Goal: Information Seeking & Learning: Learn about a topic

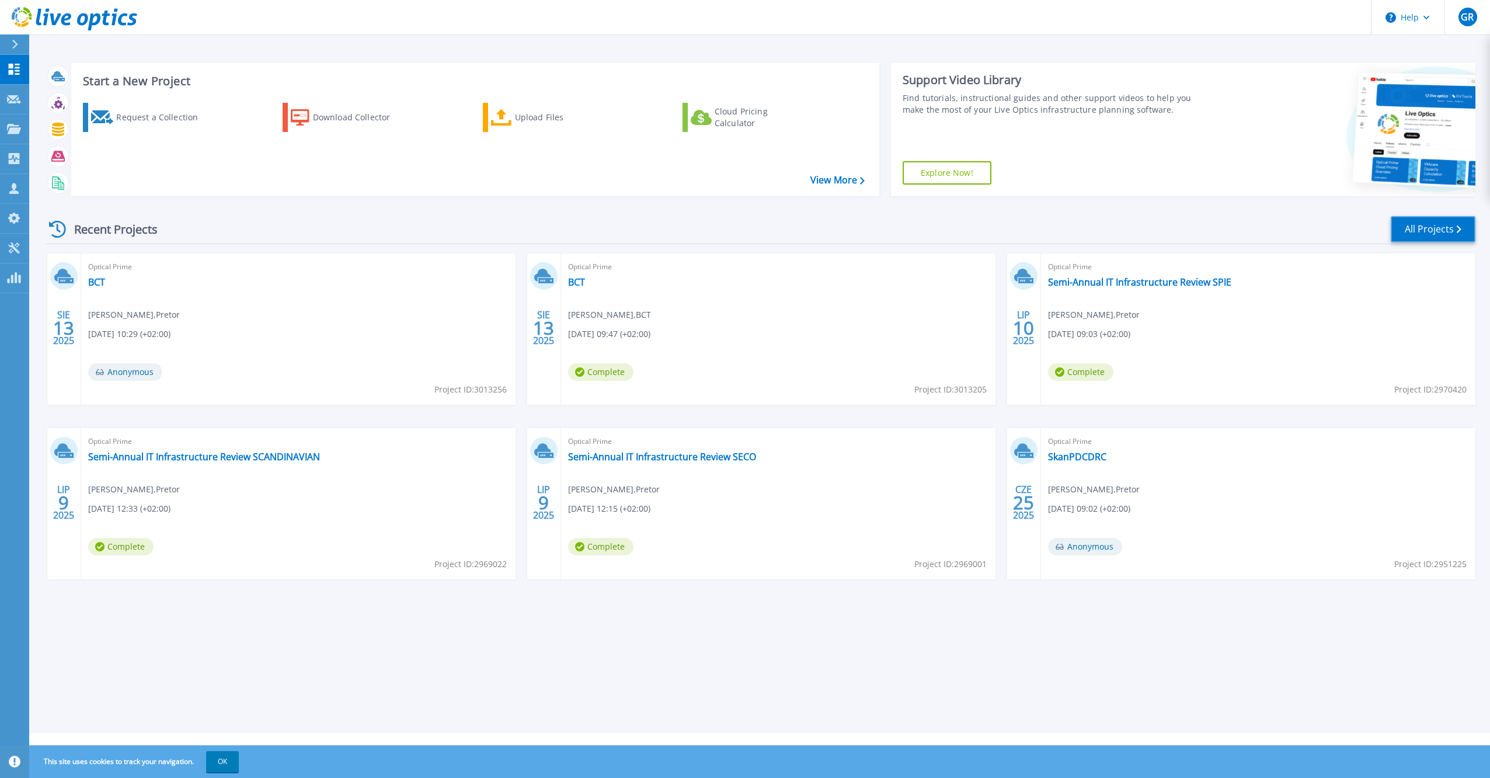
click at [1427, 227] on link "All Projects" at bounding box center [1433, 229] width 85 height 26
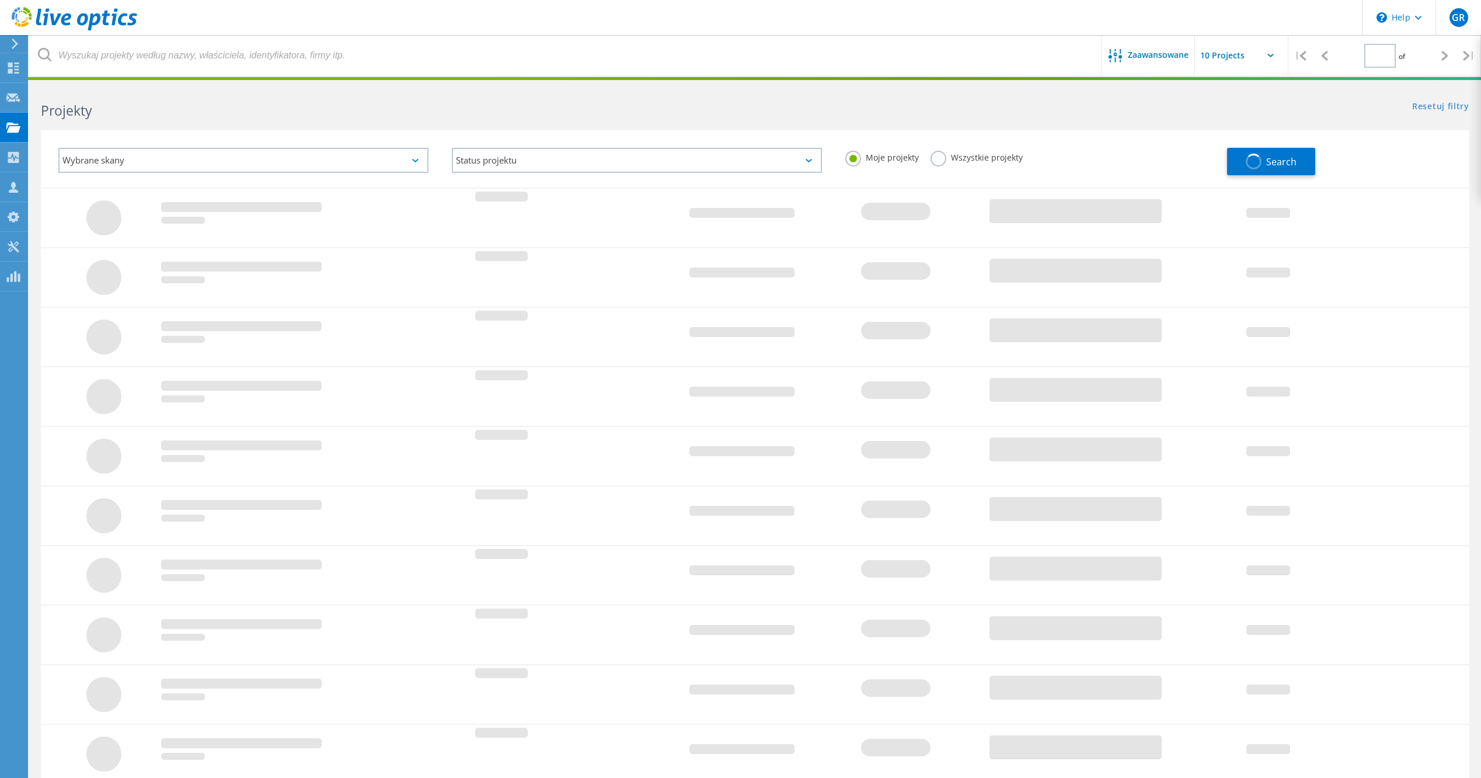
type input "1"
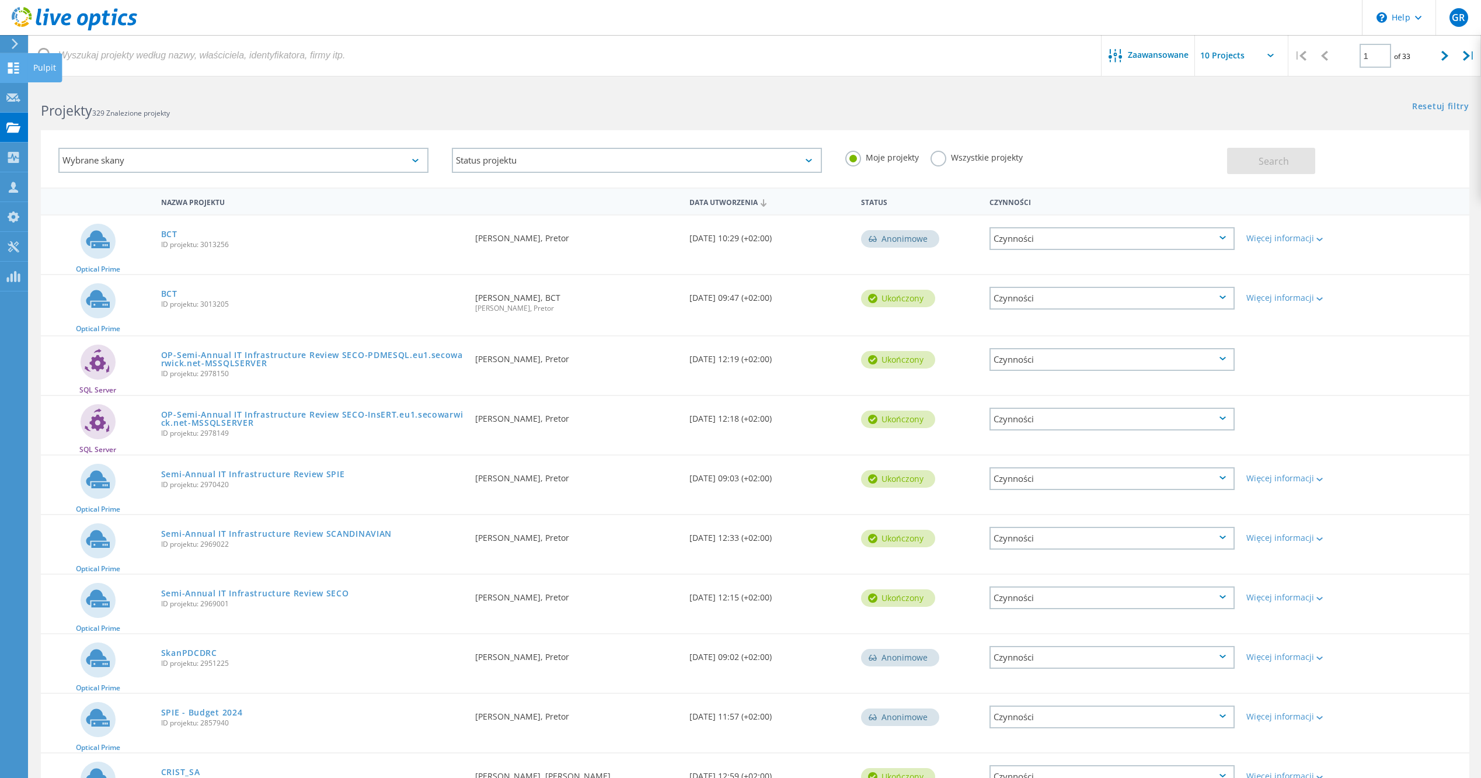
click at [12, 67] on use at bounding box center [13, 67] width 11 height 11
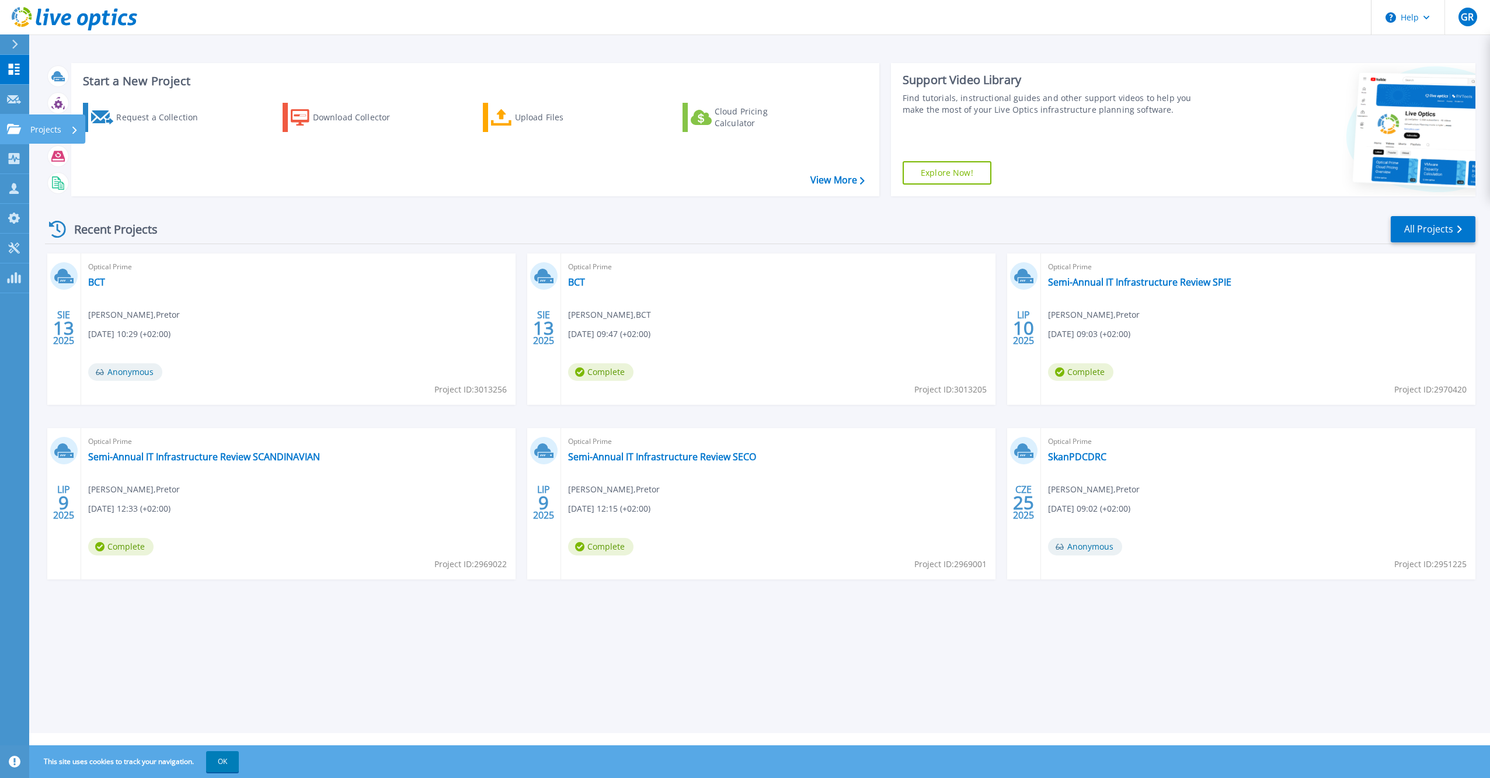
click at [23, 127] on link "Projects Projects" at bounding box center [14, 129] width 29 height 30
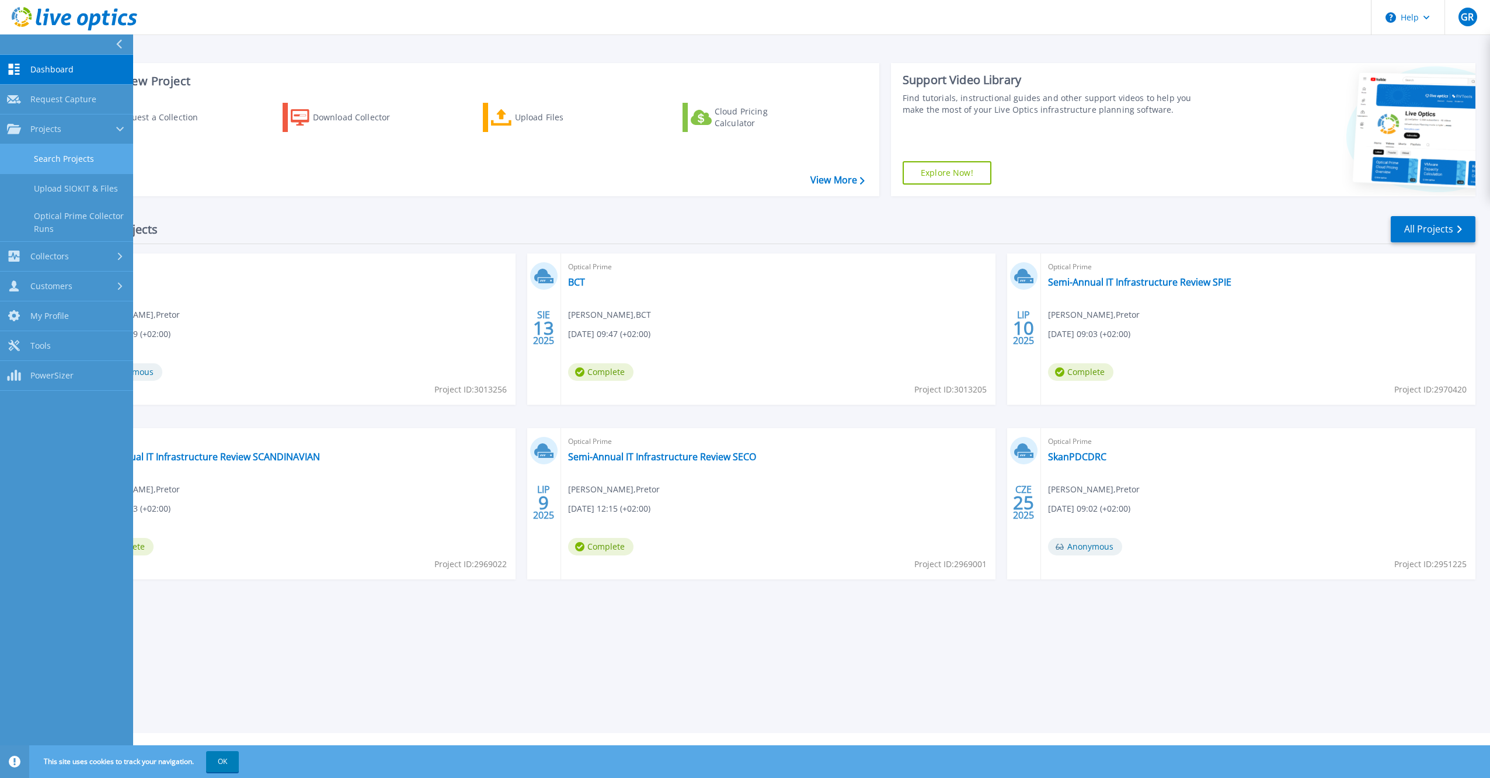
drag, startPoint x: 74, startPoint y: 158, endPoint x: 86, endPoint y: 156, distance: 12.4
click at [74, 157] on link "Search Projects" at bounding box center [66, 159] width 133 height 30
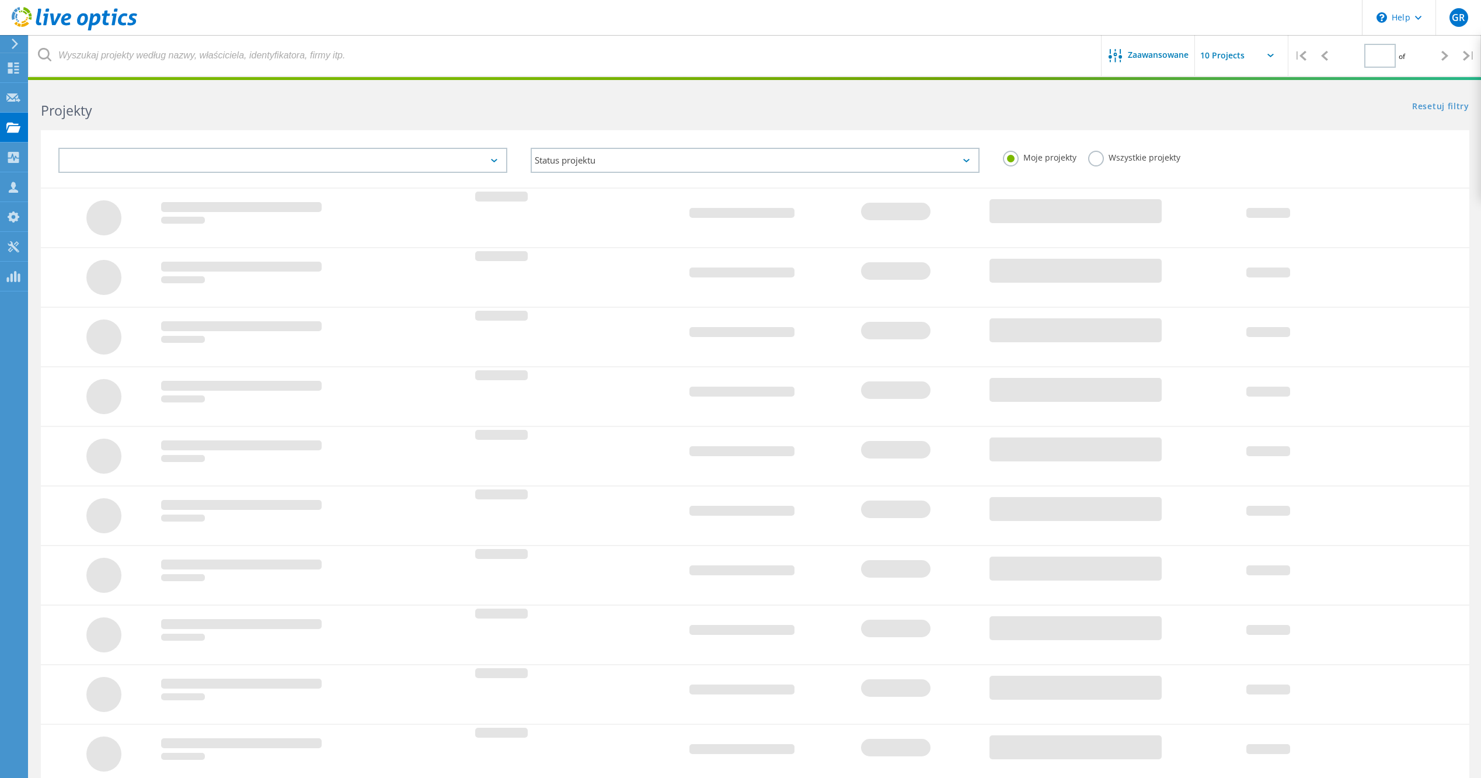
type input "1"
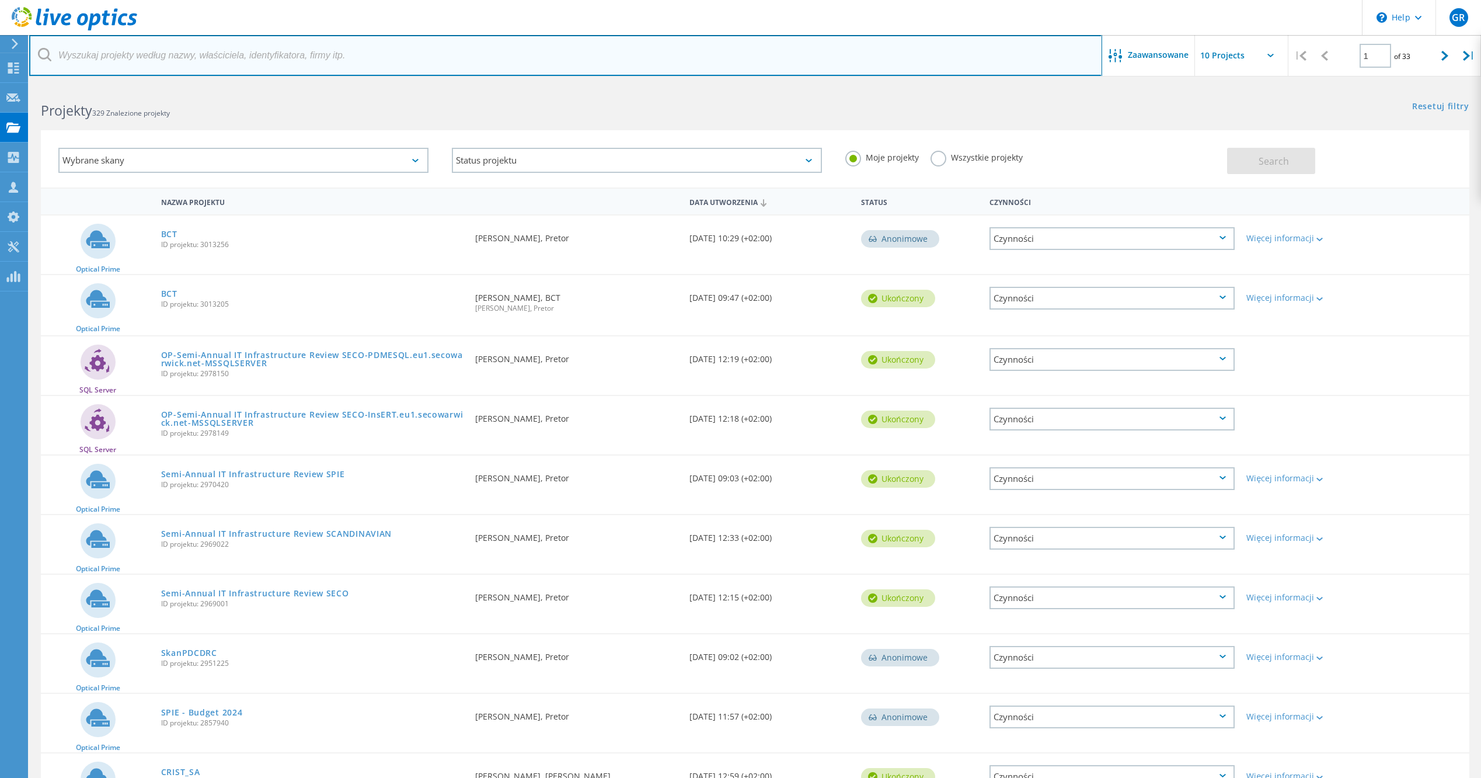
click at [176, 50] on input "text" at bounding box center [565, 55] width 1073 height 41
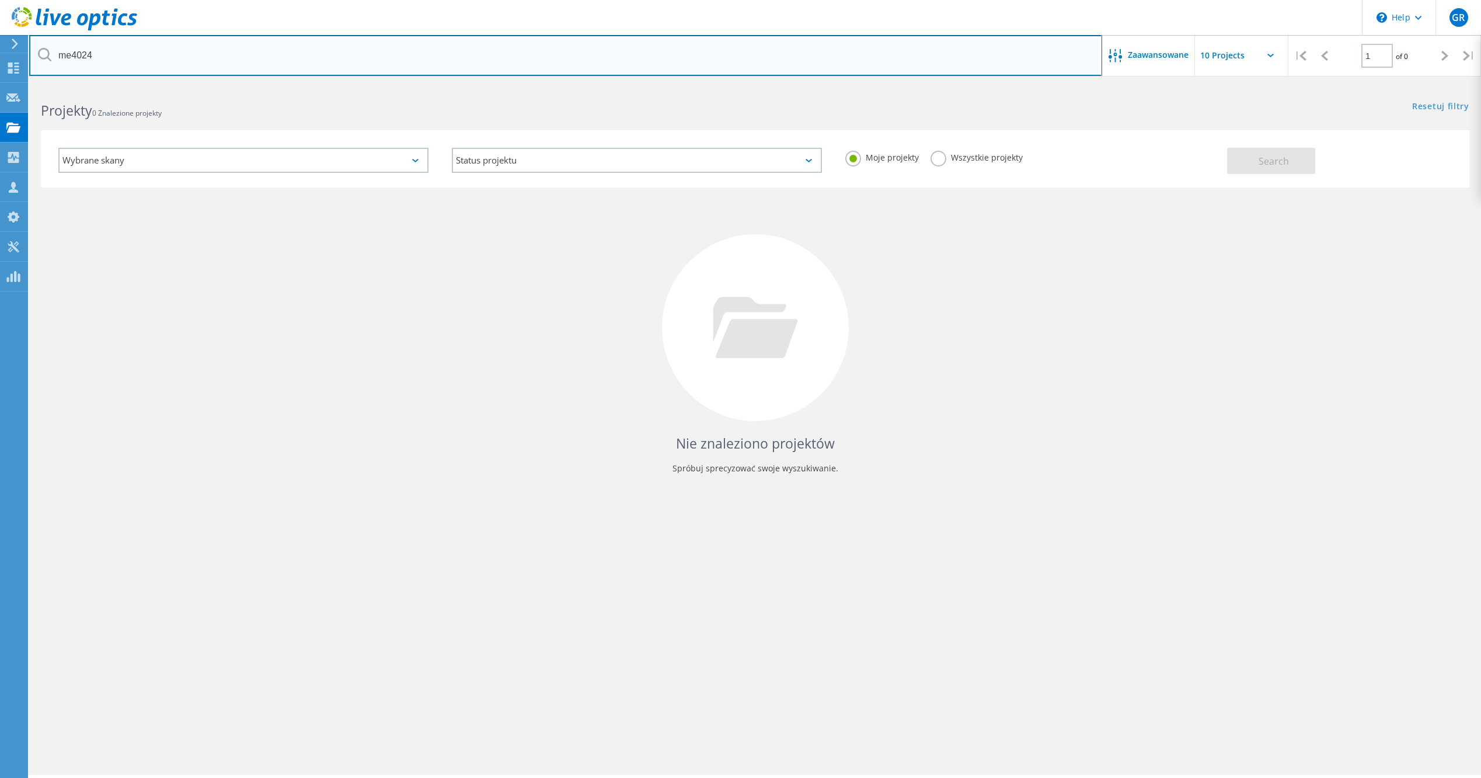
click at [74, 57] on input "me4024" at bounding box center [565, 55] width 1073 height 41
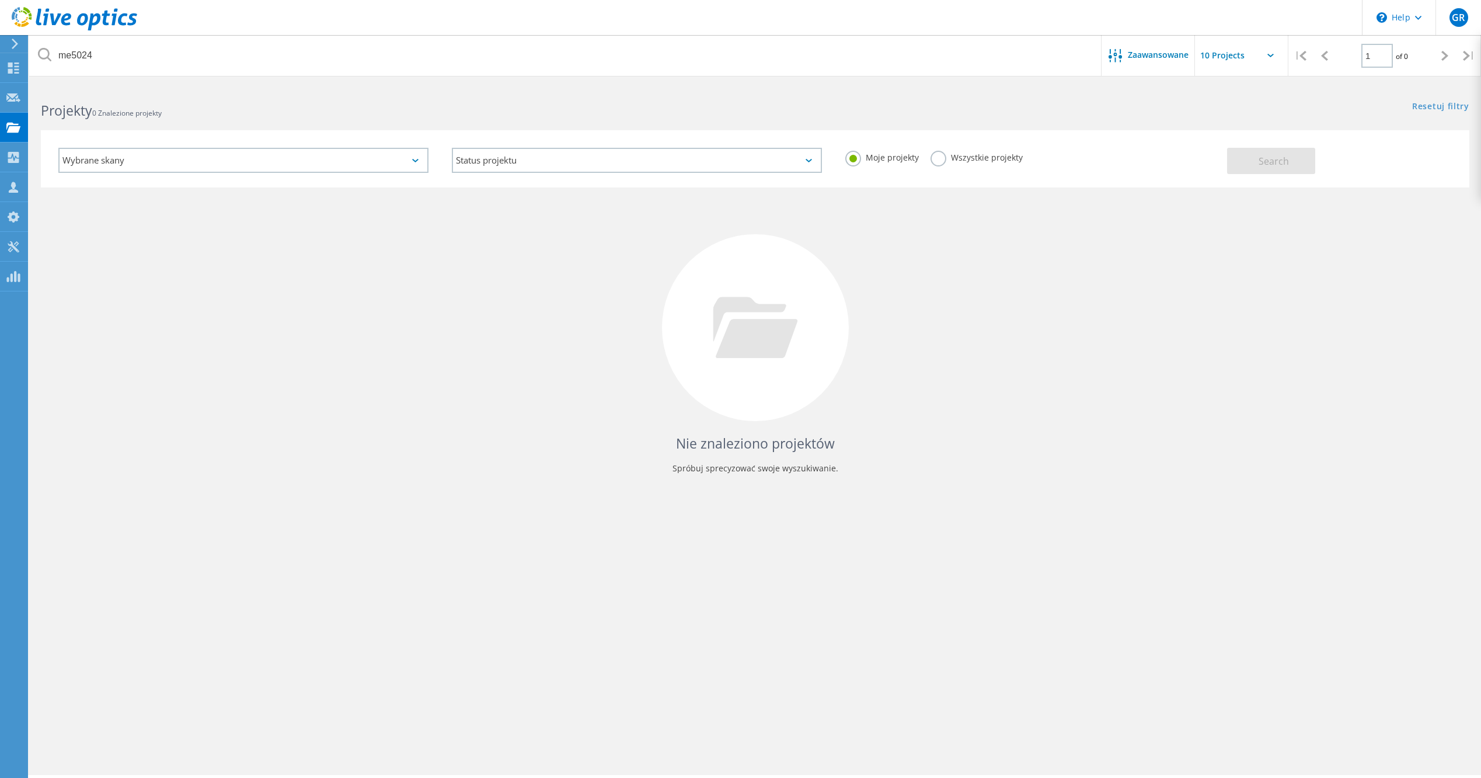
click at [959, 161] on label "Wszystkie projekty" at bounding box center [977, 156] width 92 height 11
click at [0, 0] on input "Wszystkie projekty" at bounding box center [0, 0] width 0 height 0
click at [1252, 161] on button "Search" at bounding box center [1271, 161] width 88 height 26
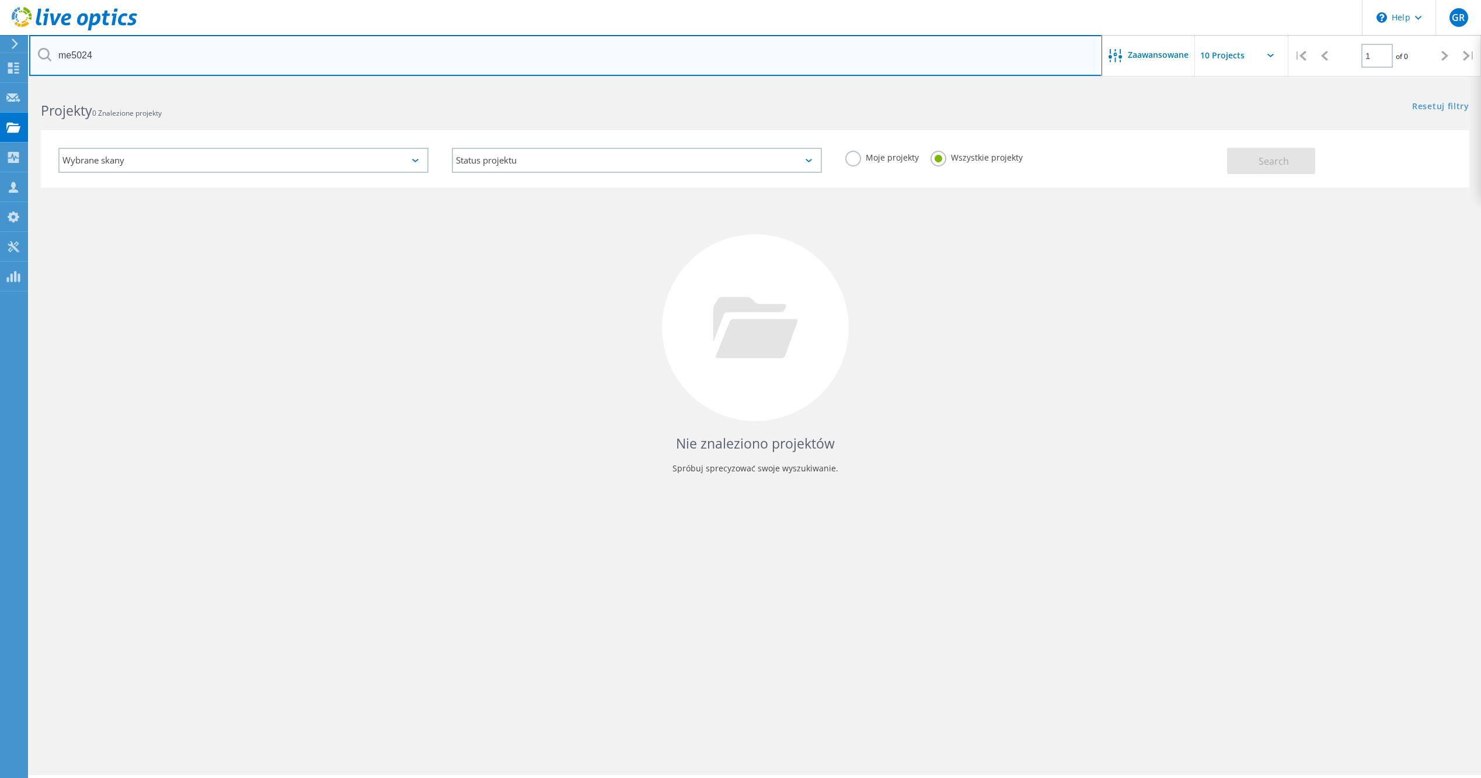
drag, startPoint x: 100, startPoint y: 58, endPoint x: 0, endPoint y: 53, distance: 100.0
click at [0, 50] on html "\n Help Explore Helpful Articles Contact Support GR Członek zespołu partnera w …" at bounding box center [740, 405] width 1481 height 810
type input "seco"
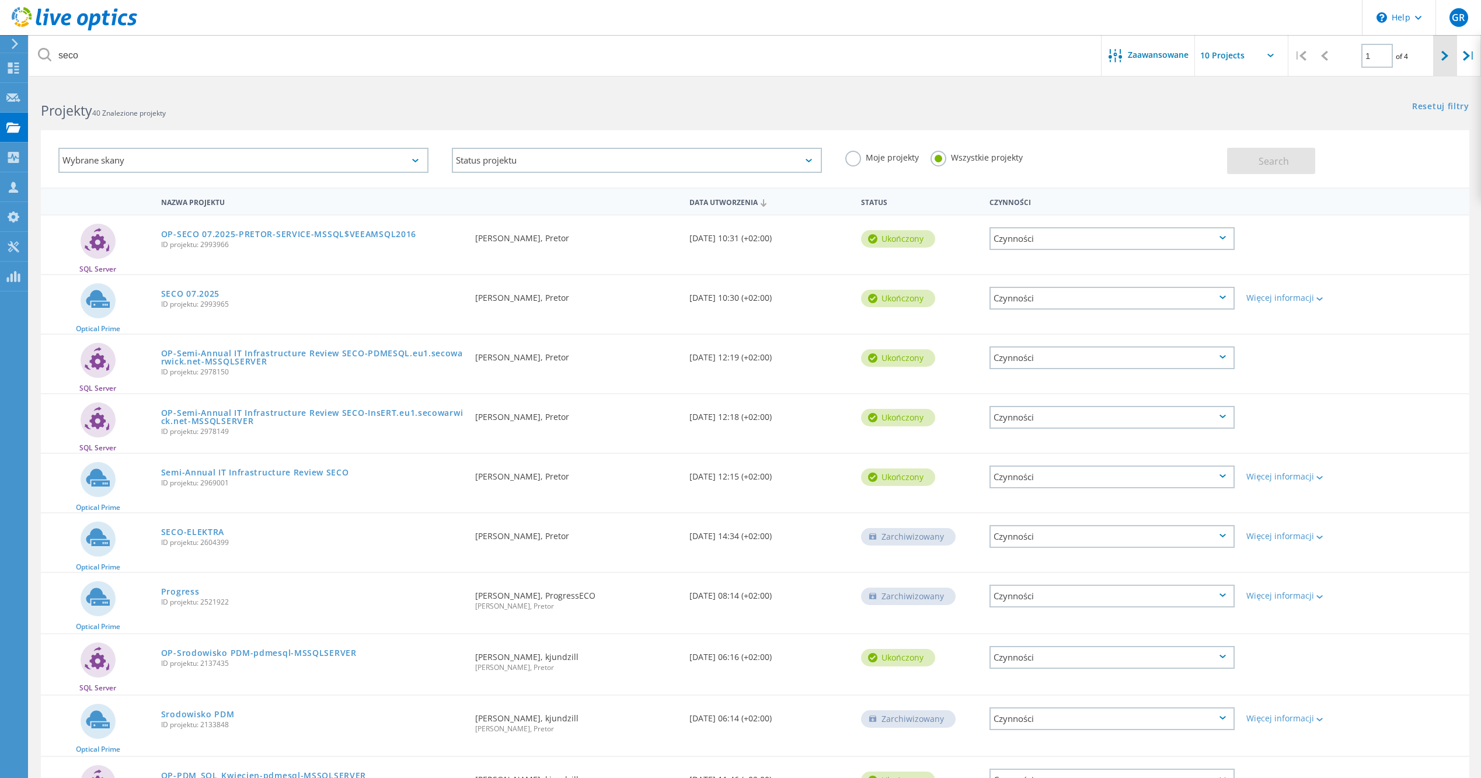
click at [1439, 50] on div at bounding box center [1446, 55] width 24 height 41
type input "2"
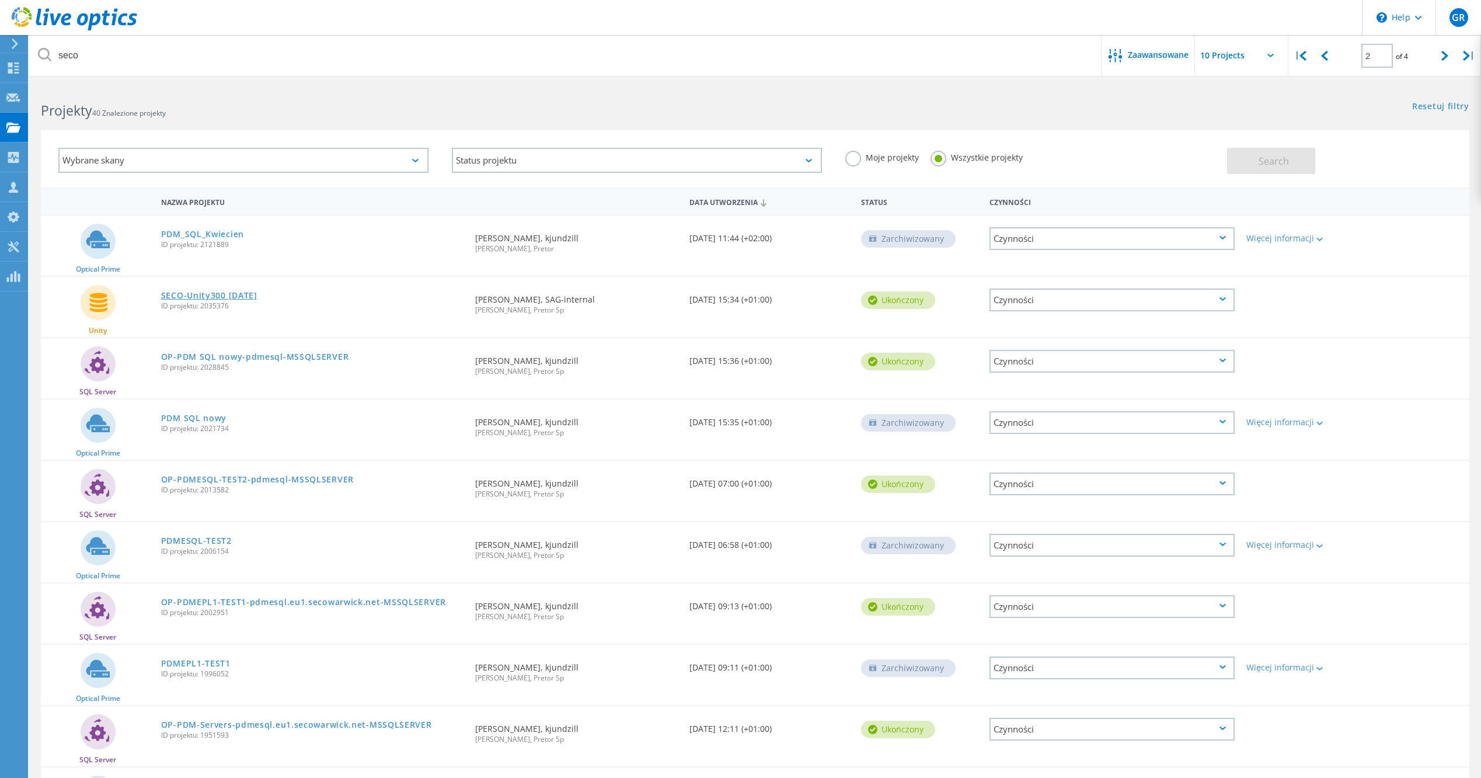
click at [206, 294] on link "SECO-Unity300 Feb 23" at bounding box center [209, 295] width 96 height 8
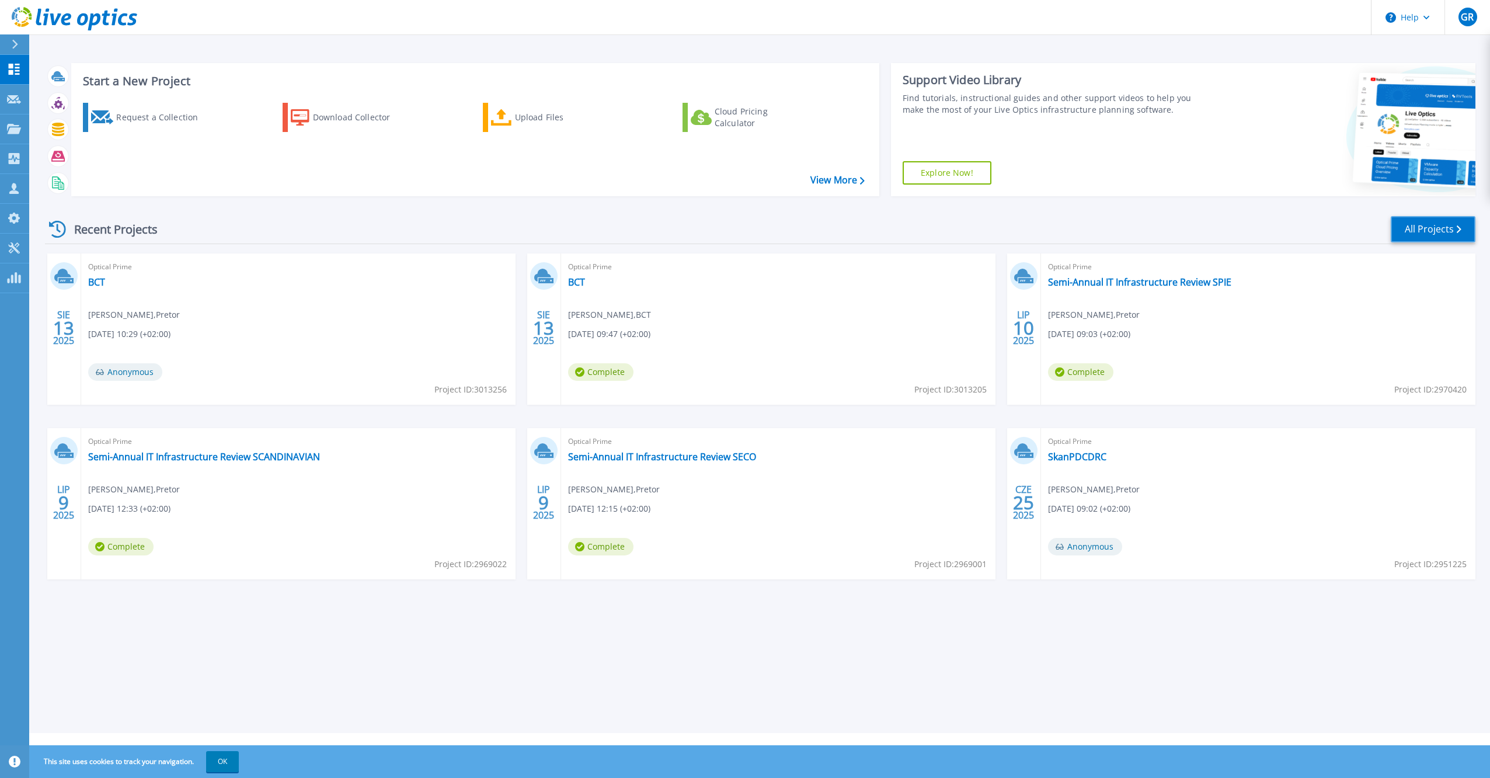
click at [1442, 224] on link "All Projects" at bounding box center [1433, 229] width 85 height 26
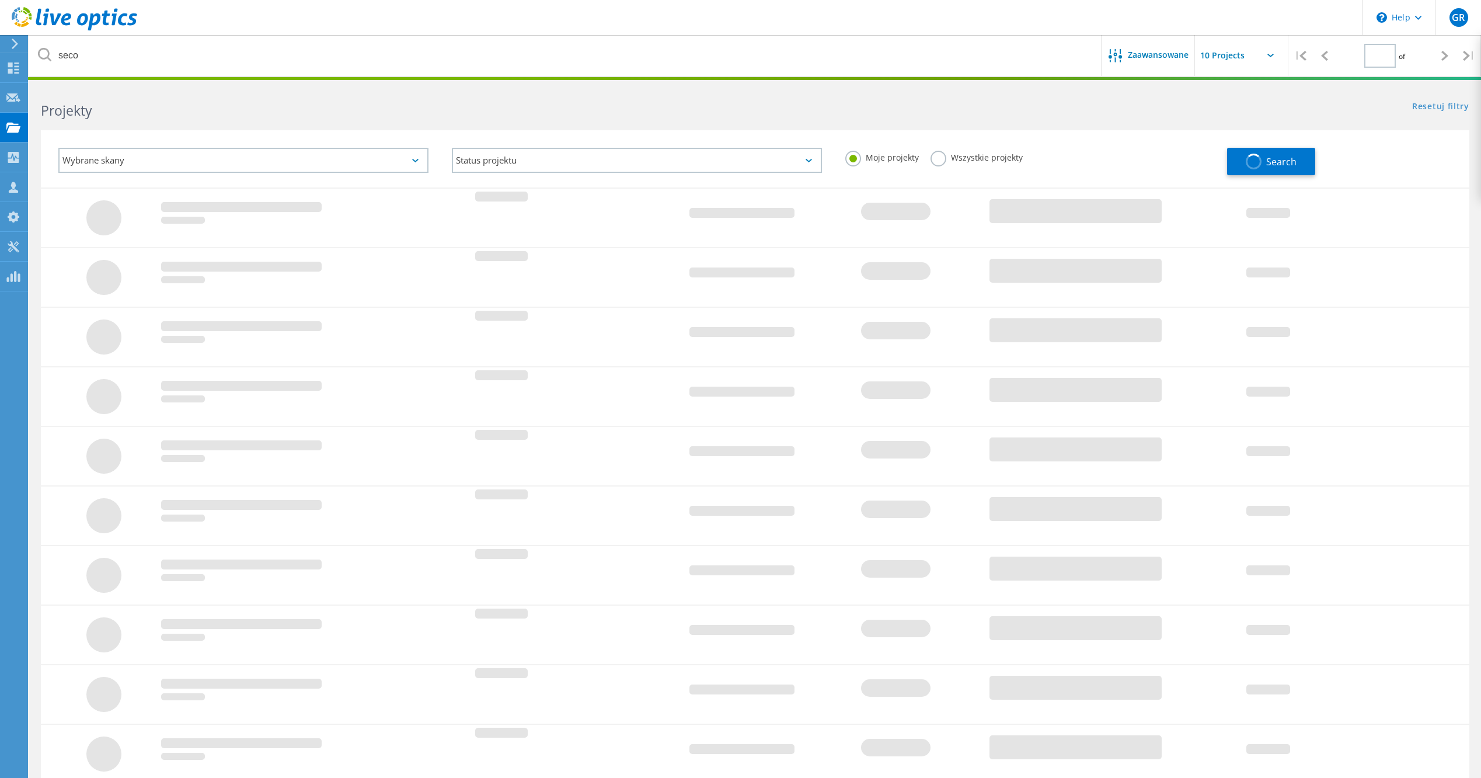
type input "2"
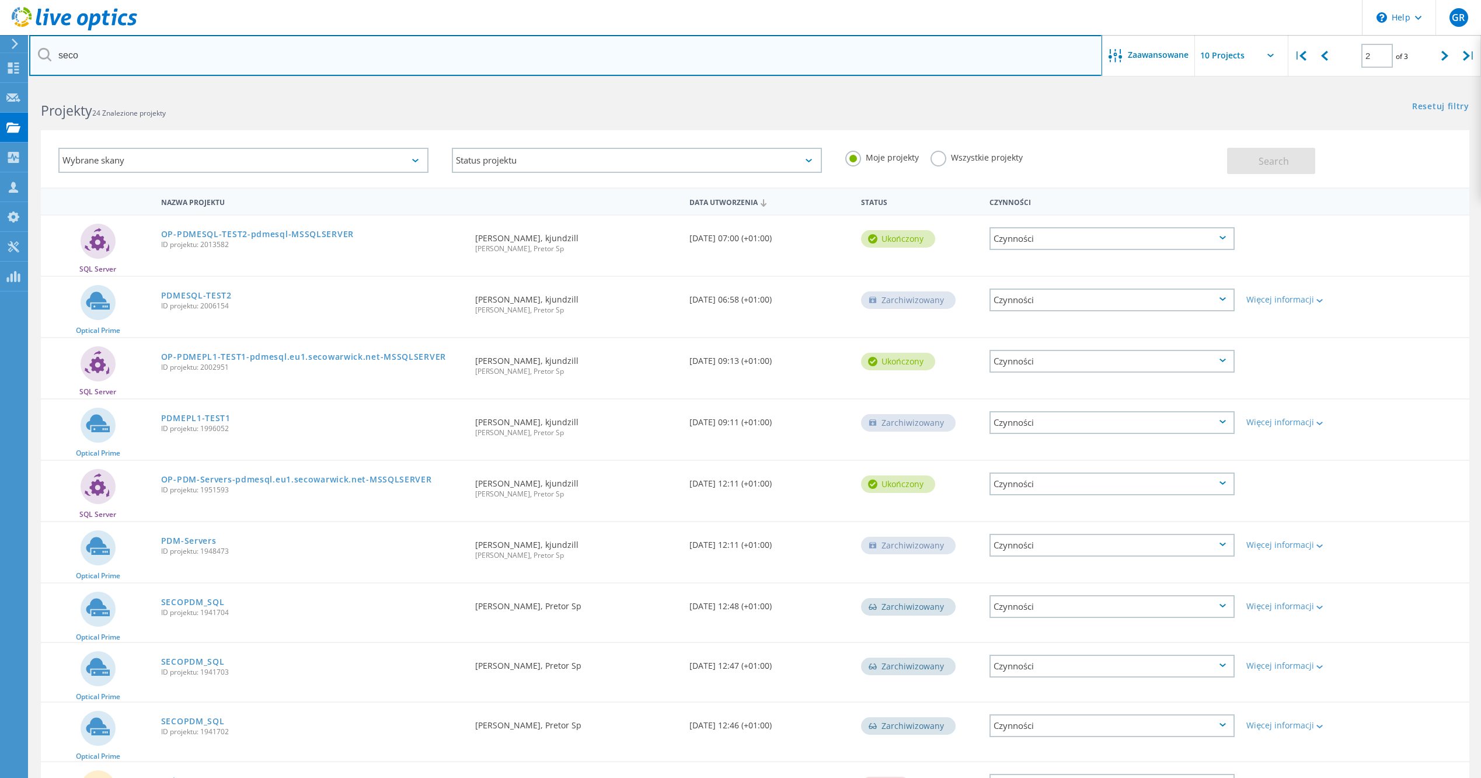
click at [180, 61] on input "seco" at bounding box center [565, 55] width 1073 height 41
drag, startPoint x: -2, startPoint y: 67, endPoint x: 1, endPoint y: 105, distance: 37.5
click at [0, 75] on html "\n Help Explore Helpful Articles Contact Support GR Członek zespołu partnera w …" at bounding box center [740, 434] width 1481 height 869
type input "electra"
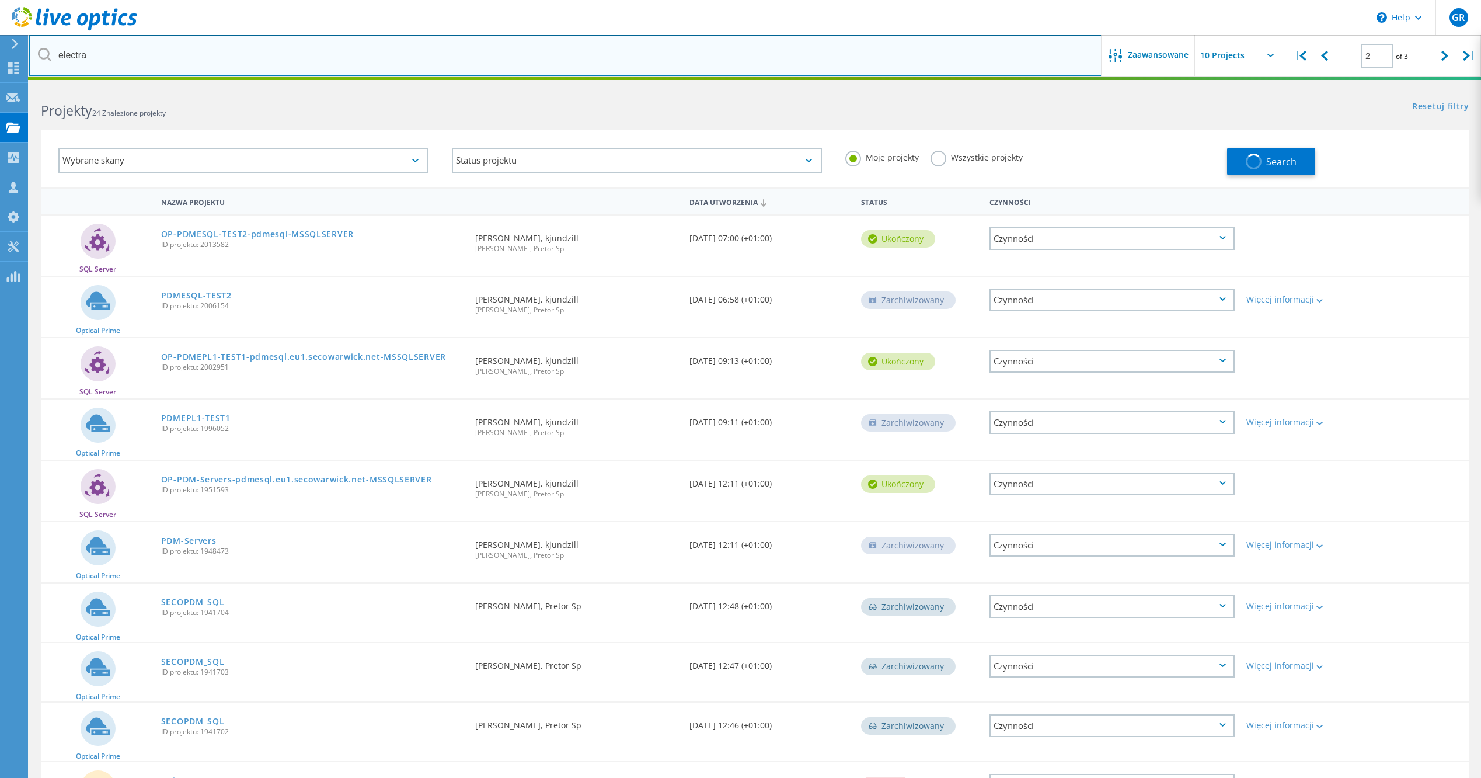
type input "1"
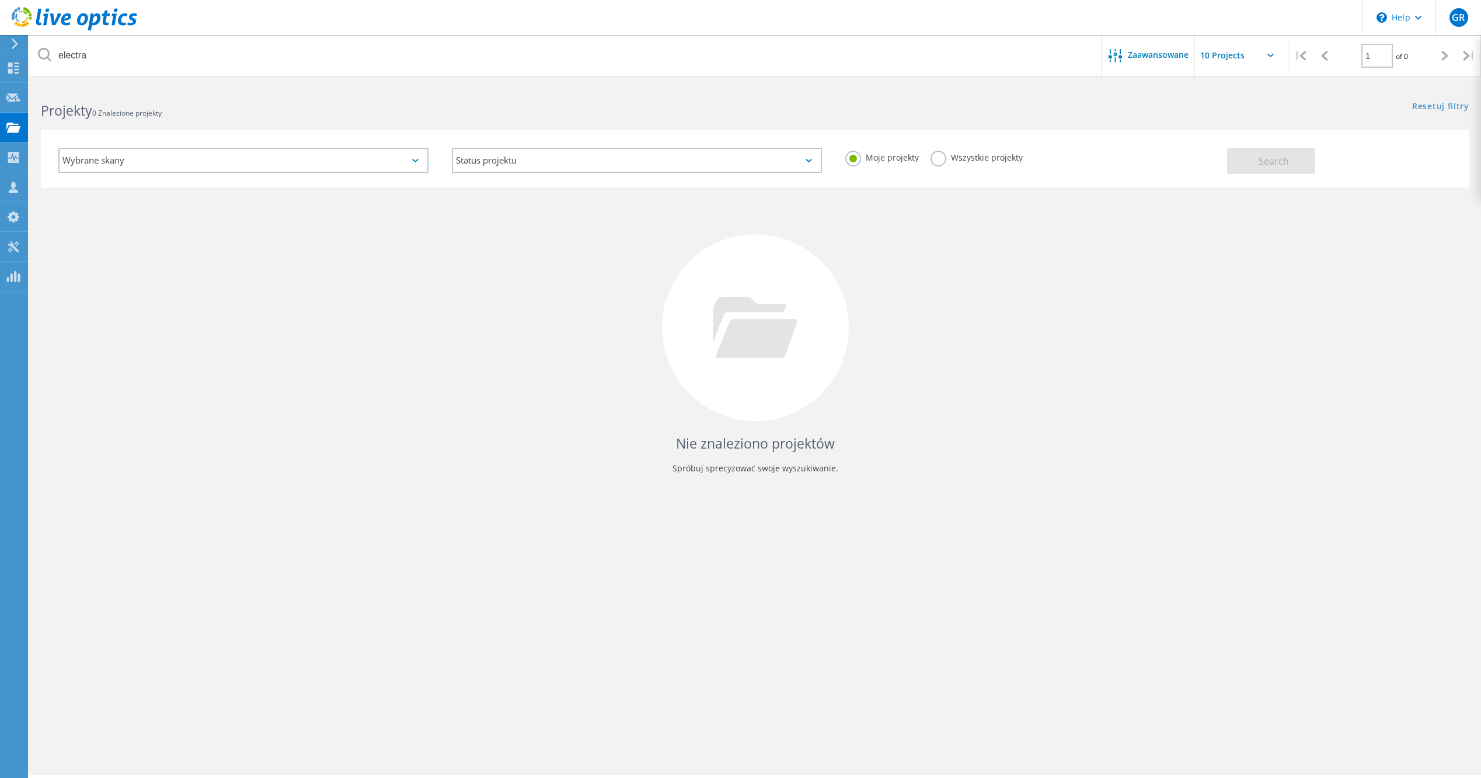
click at [954, 163] on div "Wszystkie projekty" at bounding box center [977, 159] width 92 height 17
click at [944, 156] on label "Wszystkie projekty" at bounding box center [977, 156] width 92 height 11
click at [0, 0] on input "Wszystkie projekty" at bounding box center [0, 0] width 0 height 0
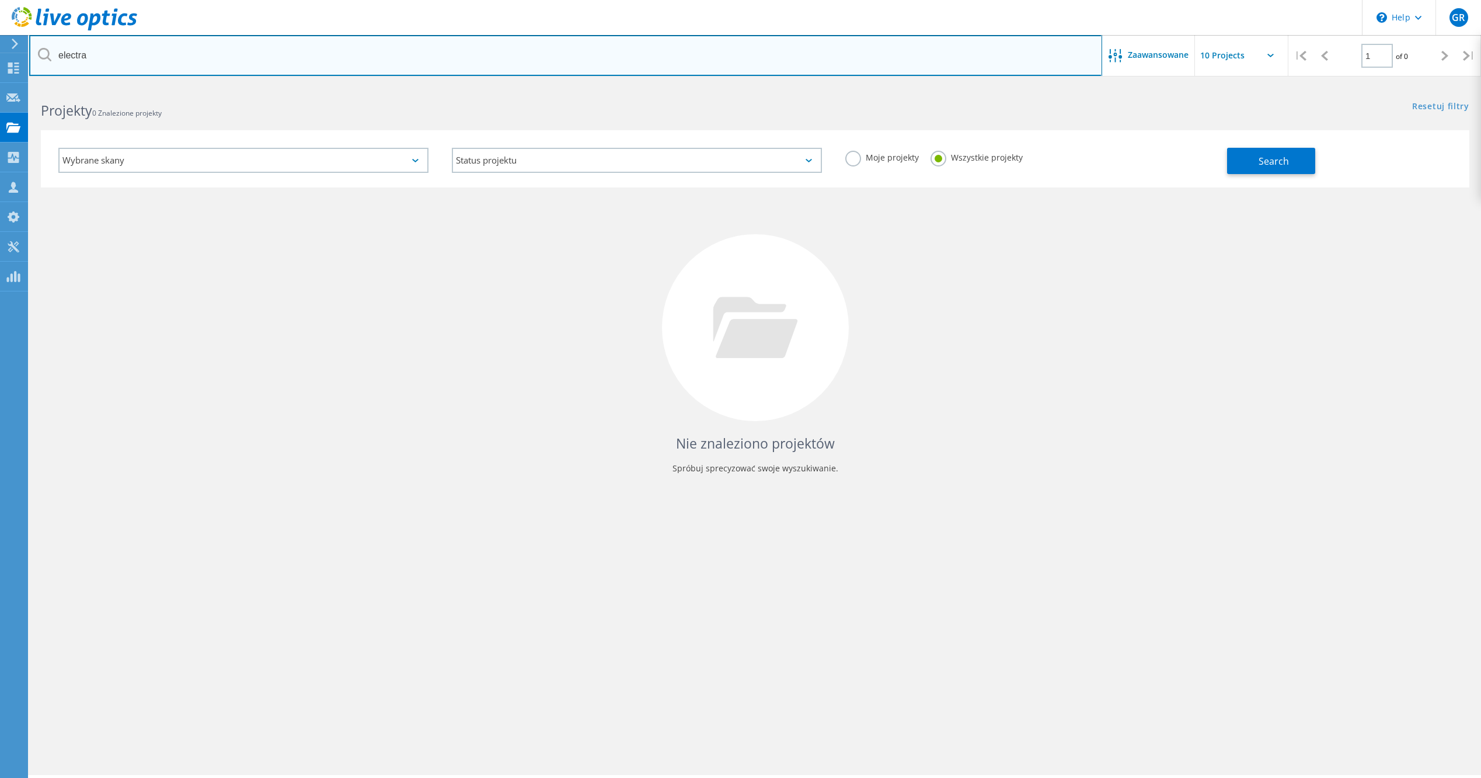
drag, startPoint x: 329, startPoint y: 50, endPoint x: 188, endPoint y: 61, distance: 141.2
click at [197, 44] on input "electra" at bounding box center [565, 55] width 1073 height 41
drag, startPoint x: 117, startPoint y: 63, endPoint x: 0, endPoint y: 46, distance: 118.7
click at [0, 39] on html "\n Help Explore Helpful Articles Contact Support GR Członek zespołu partnera w …" at bounding box center [740, 405] width 1481 height 810
type input "seco"
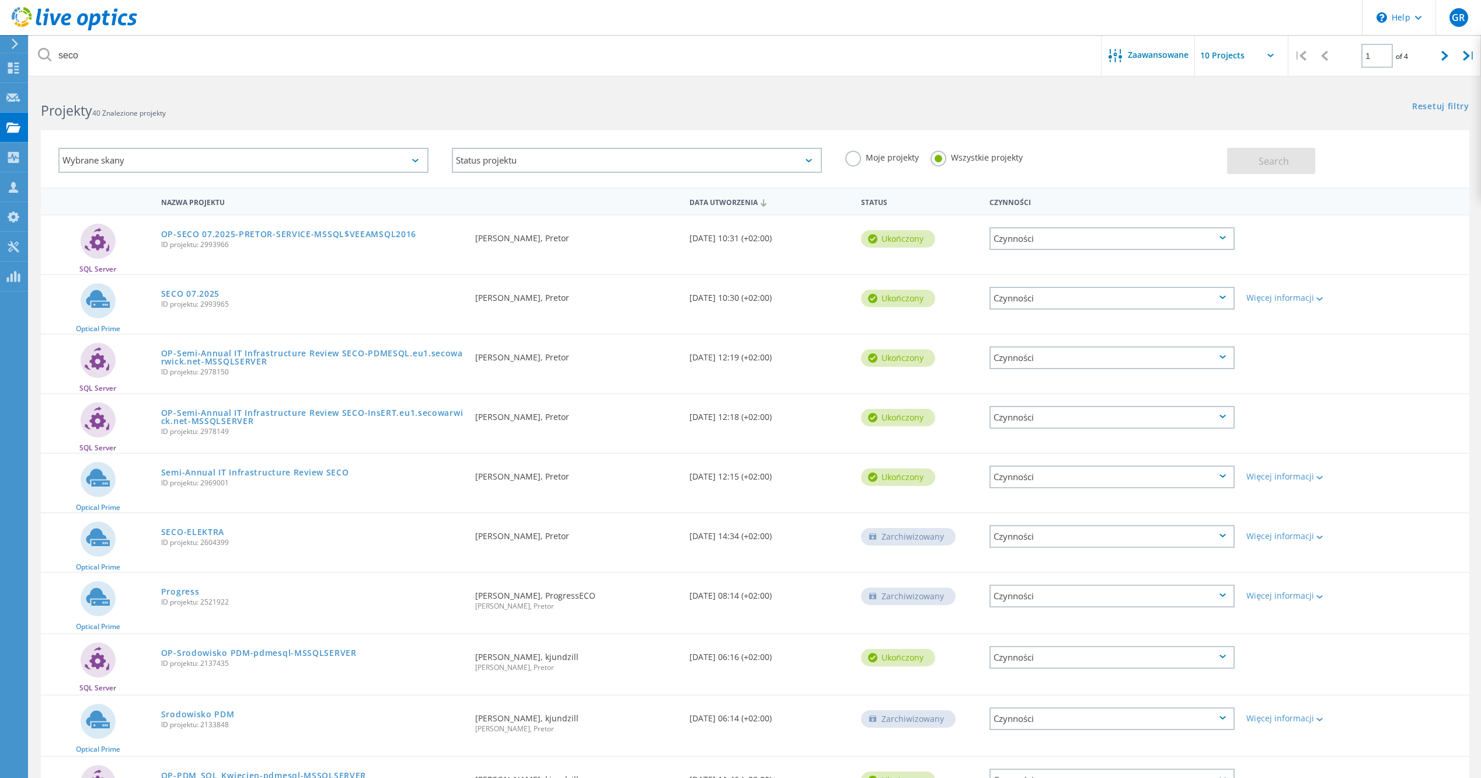
click at [187, 287] on div "SECO 07.2025 ID projektu: 2993965" at bounding box center [312, 297] width 314 height 44
click at [182, 301] on span "ID projektu: 2993965" at bounding box center [312, 304] width 302 height 7
click at [185, 290] on link "SECO 07.2025" at bounding box center [190, 294] width 58 height 8
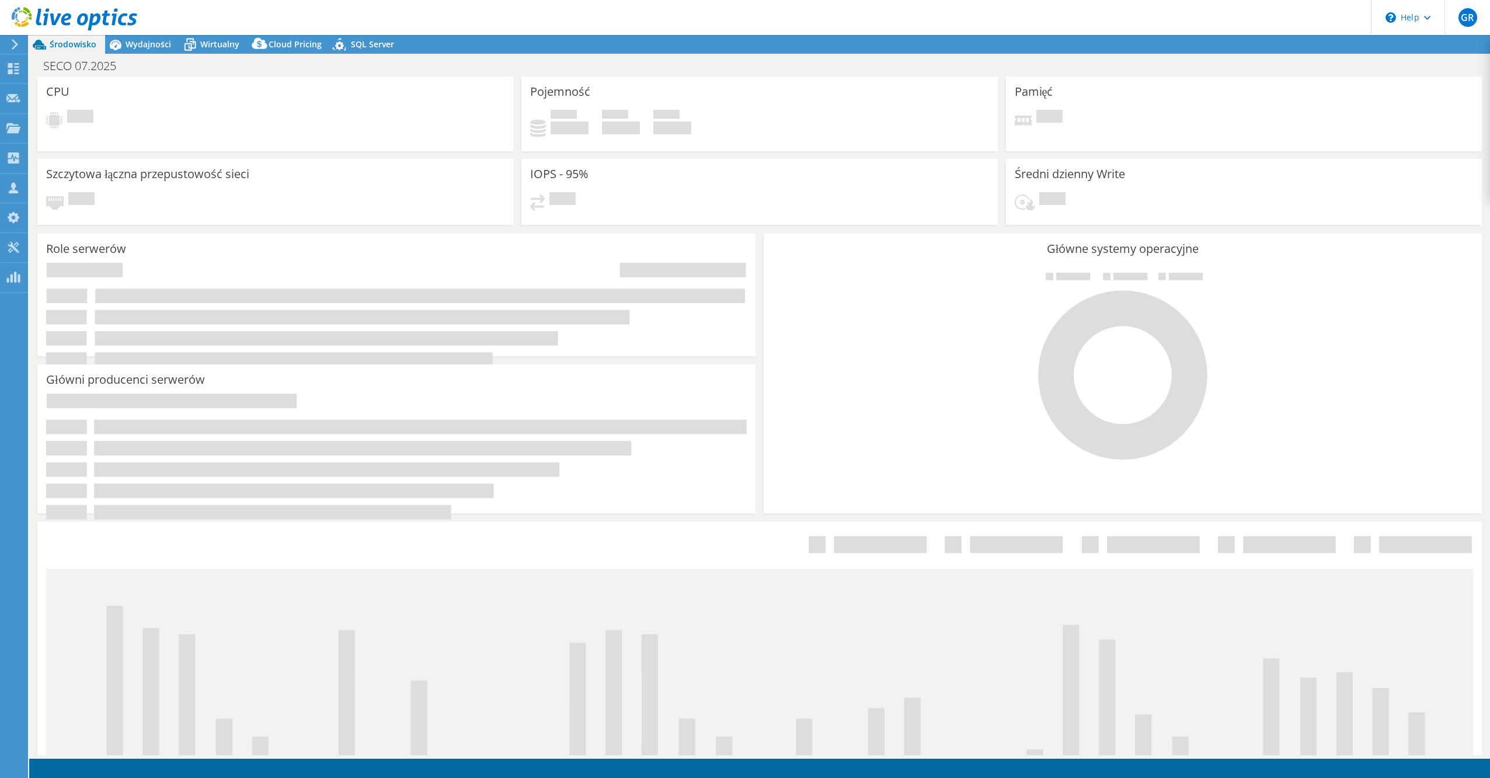
select select "USD"
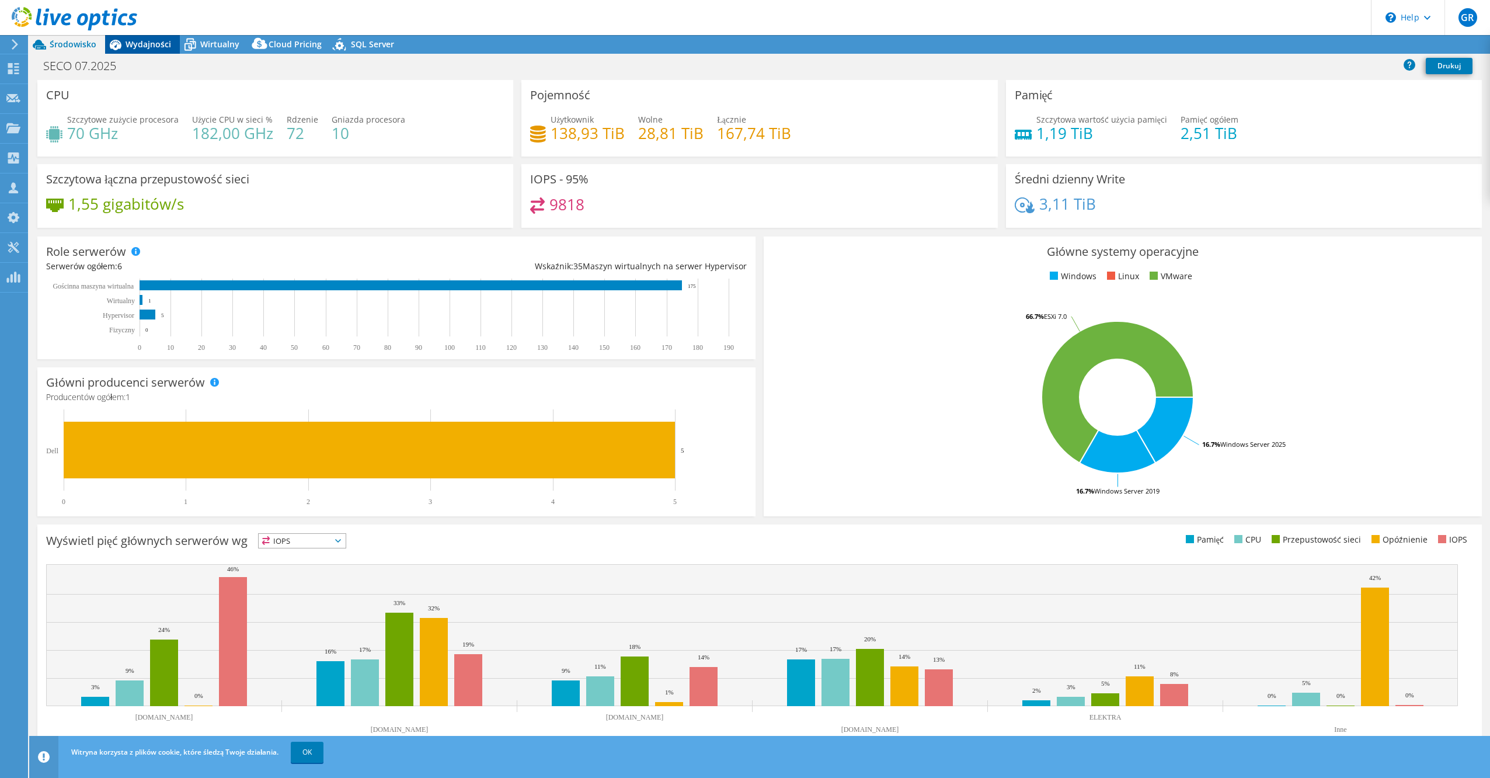
click at [139, 41] on span "Wydajności" at bounding box center [149, 44] width 46 height 11
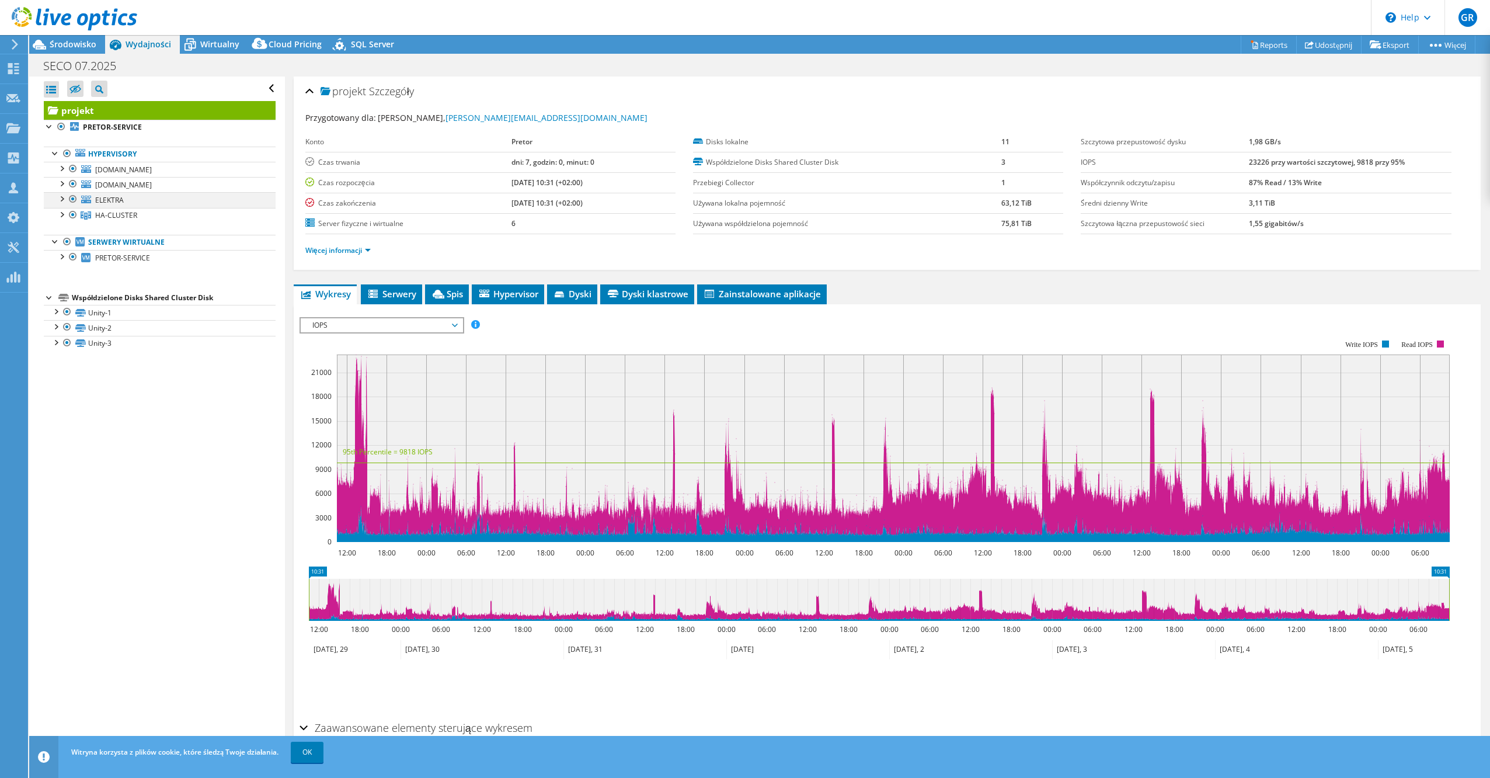
click at [61, 200] on div at bounding box center [61, 198] width 12 height 12
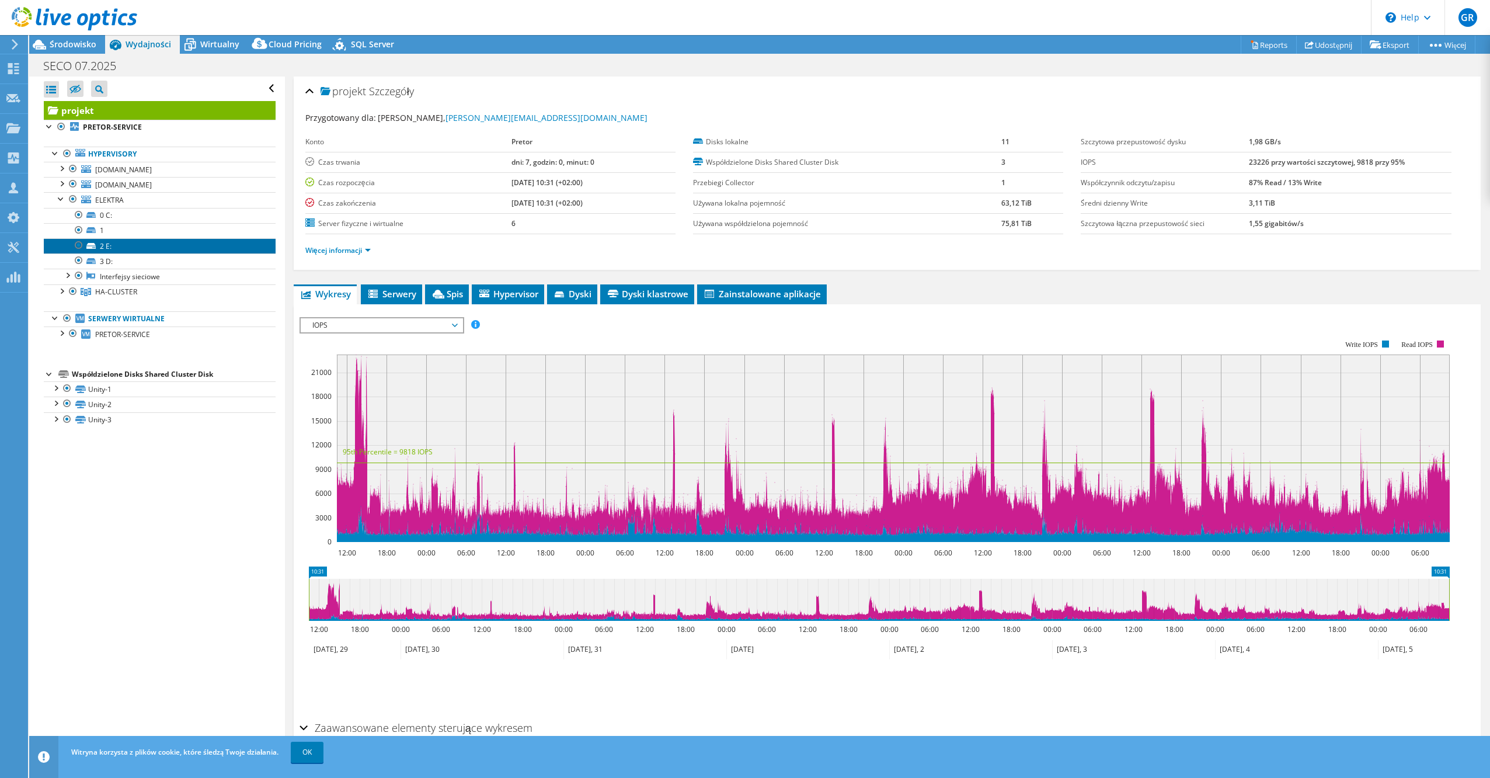
click at [134, 252] on link "2 E:" at bounding box center [160, 245] width 232 height 15
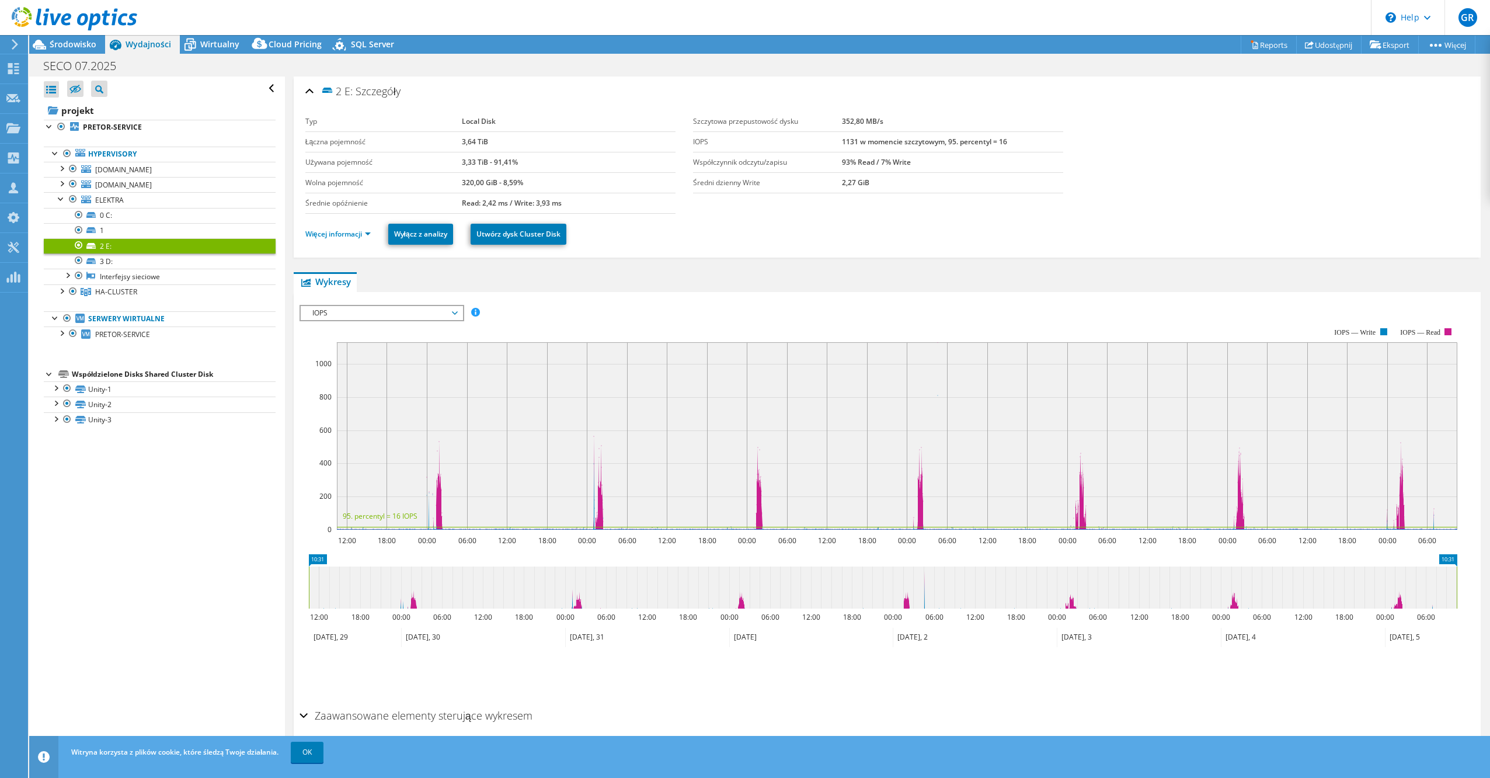
drag, startPoint x: 524, startPoint y: 180, endPoint x: 451, endPoint y: 182, distance: 73.0
click at [451, 182] on tr "Wolna pojemność 320,00 GiB - 8,59%" at bounding box center [490, 182] width 370 height 20
click at [60, 40] on span "Środowisko" at bounding box center [73, 44] width 47 height 11
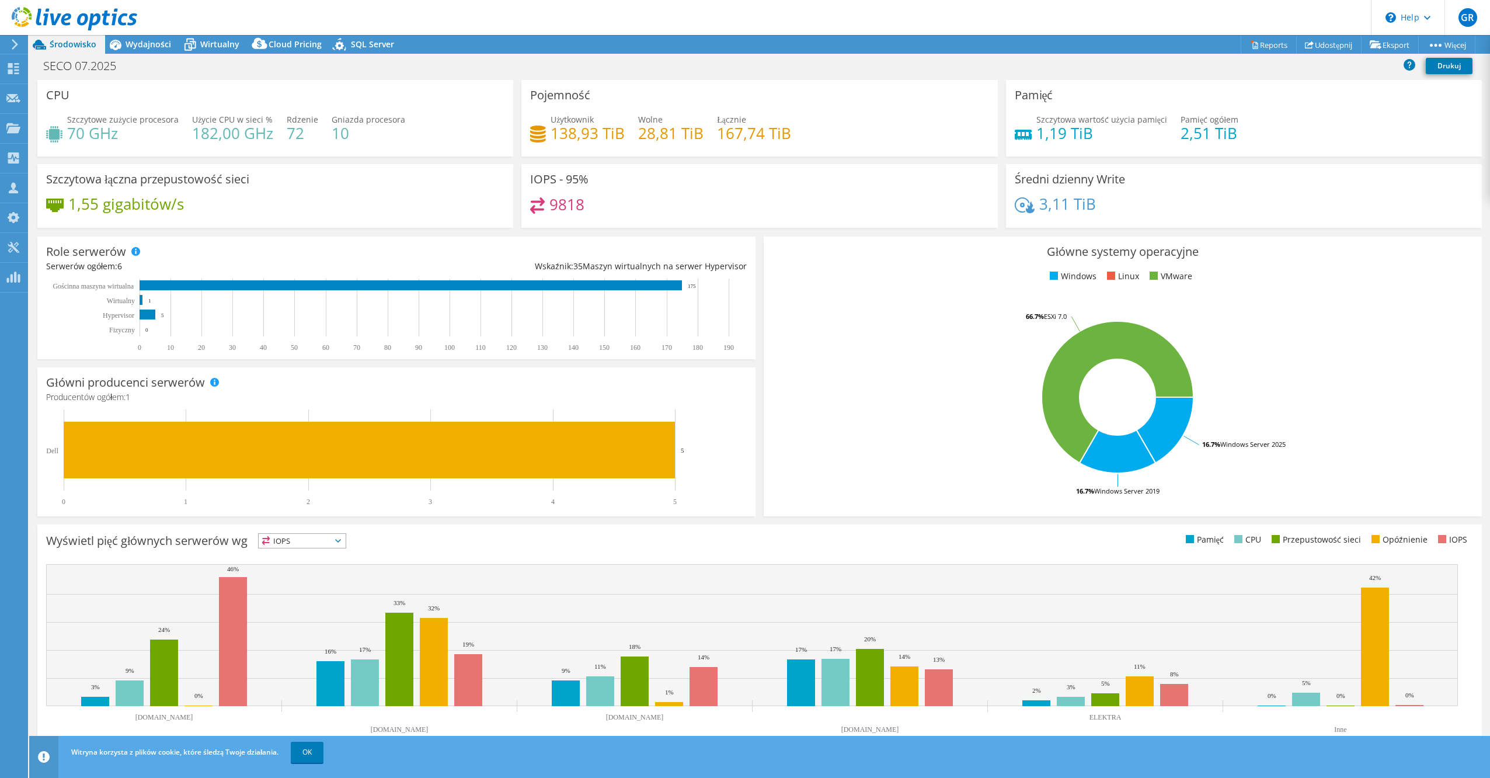
click at [135, 47] on span "Wydajności" at bounding box center [149, 44] width 46 height 11
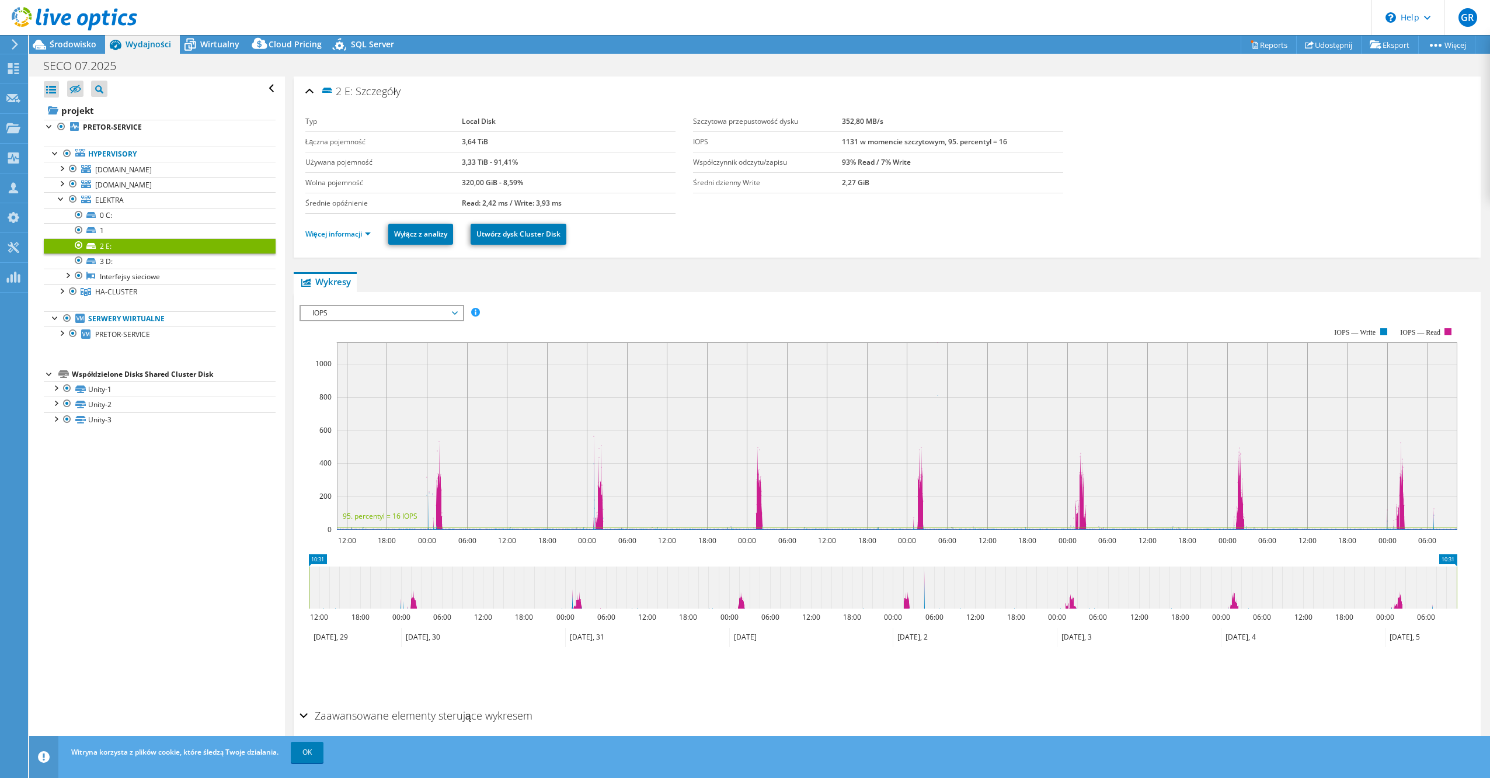
click at [114, 99] on div "Otwórz wszystkie Zamknij wszystko Ukryj wykluczone węzły Filtr drzewa projektu" at bounding box center [160, 88] width 232 height 25
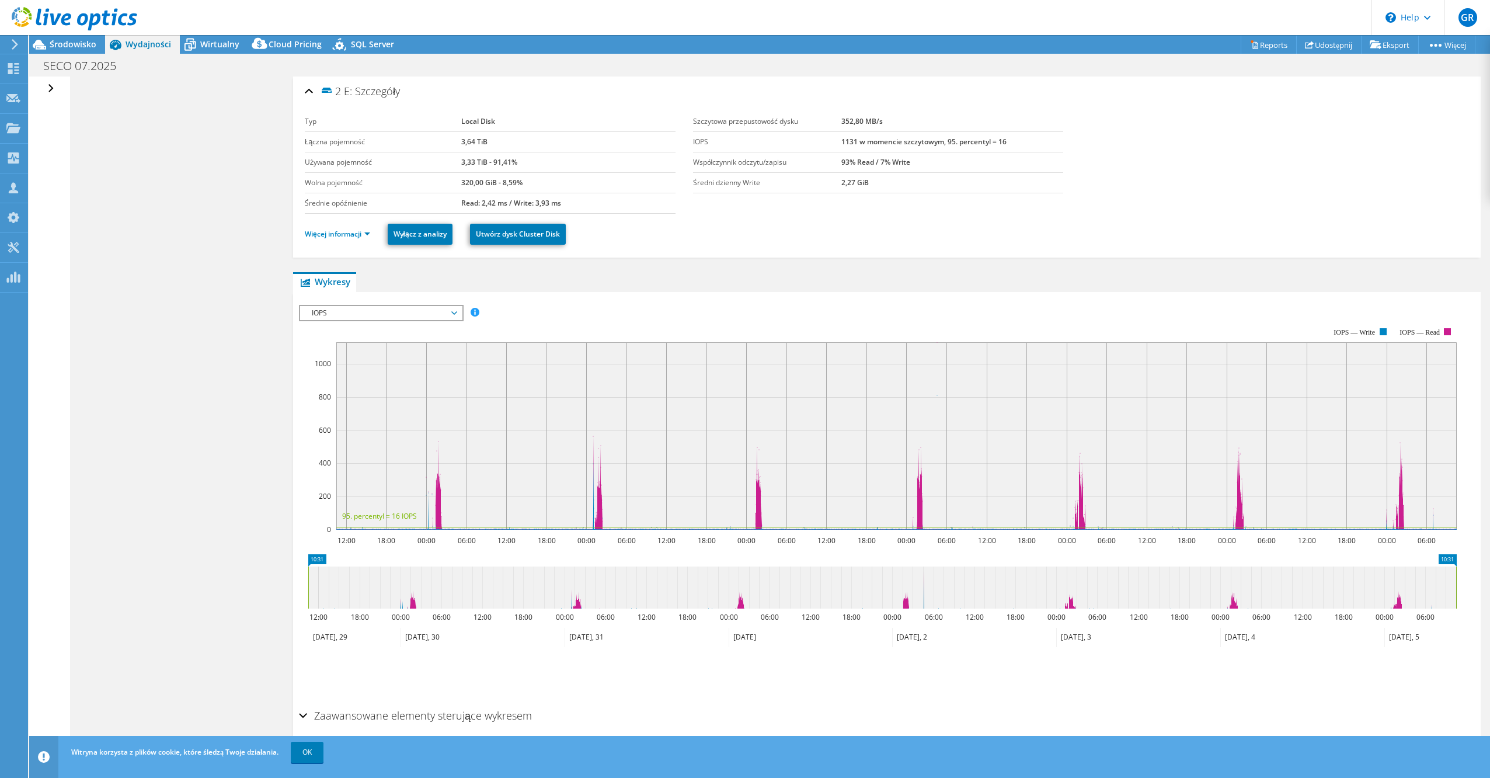
click at [57, 86] on div "Otwórz wszystkie Zamknij wszystko Ukryj wykluczone węzły Filtr drzewa projektu" at bounding box center [49, 415] width 40 height 679
click at [50, 90] on div "Otwórz wszystkie Zamknij wszystko Ukryj wykluczone węzły Filtr drzewa projektu" at bounding box center [52, 88] width 17 height 25
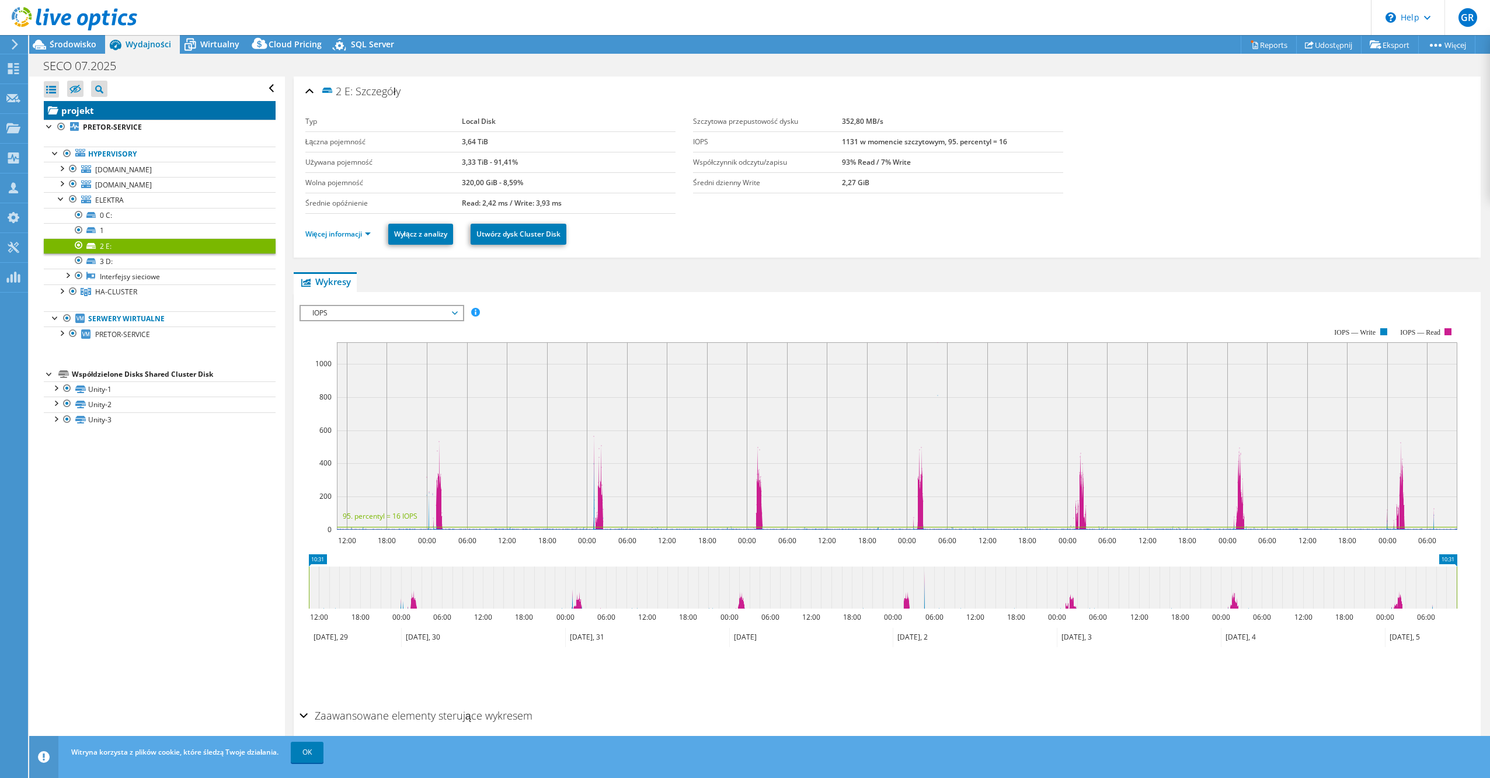
click at [171, 109] on link "projekt" at bounding box center [160, 110] width 232 height 19
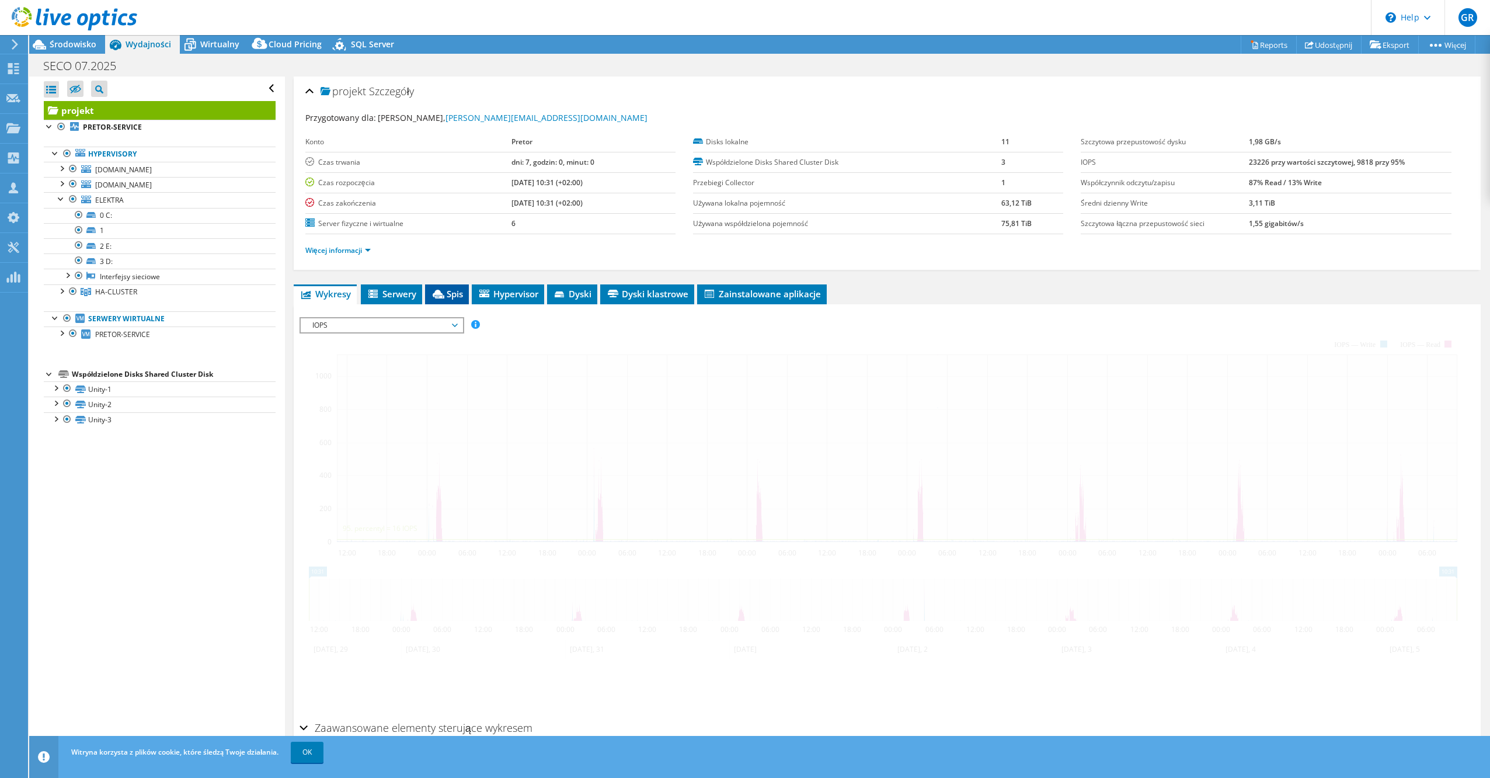
click at [448, 287] on li "Spis" at bounding box center [447, 294] width 44 height 20
click at [453, 299] on span "Spis" at bounding box center [447, 294] width 32 height 12
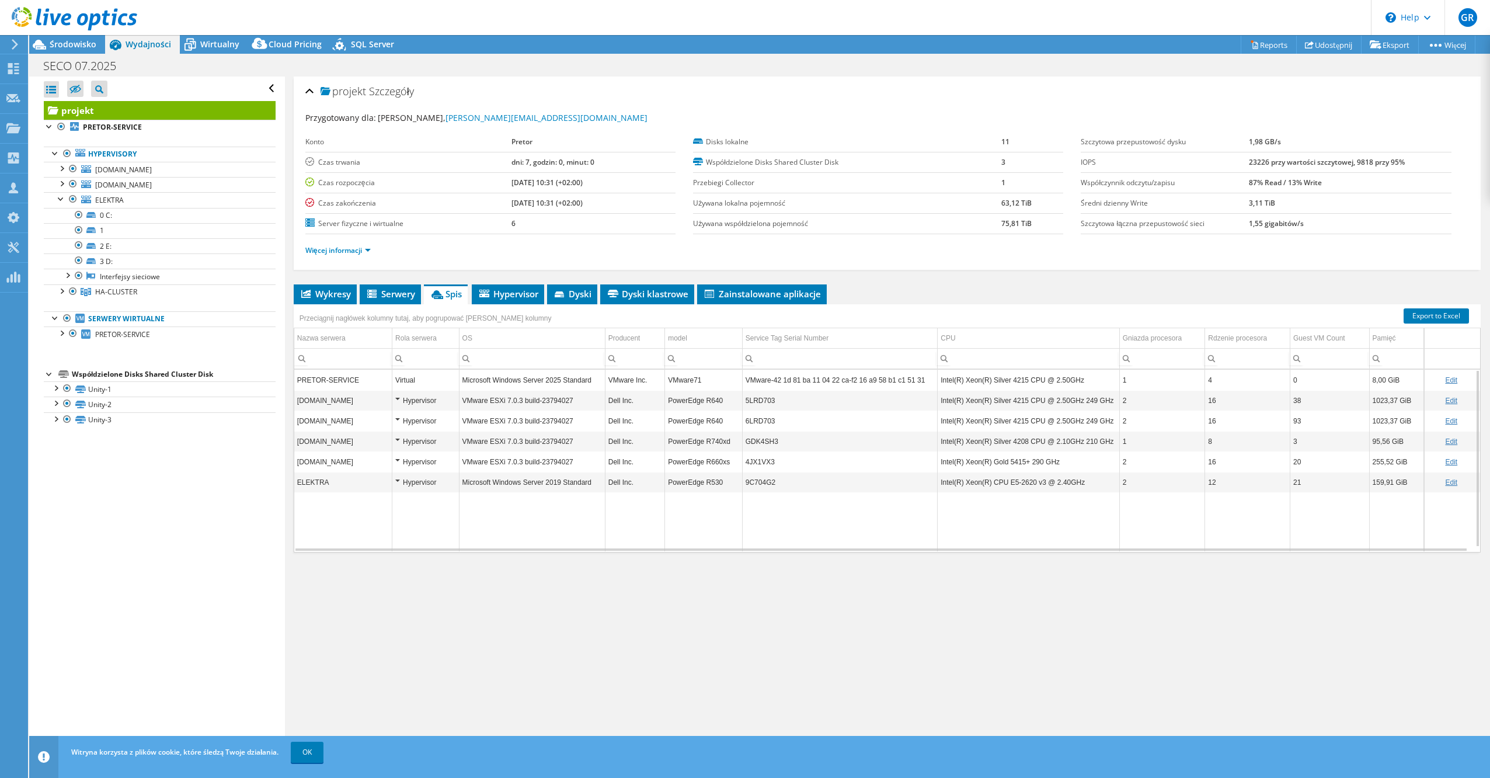
click at [638, 485] on td "Dell Inc." at bounding box center [635, 482] width 60 height 20
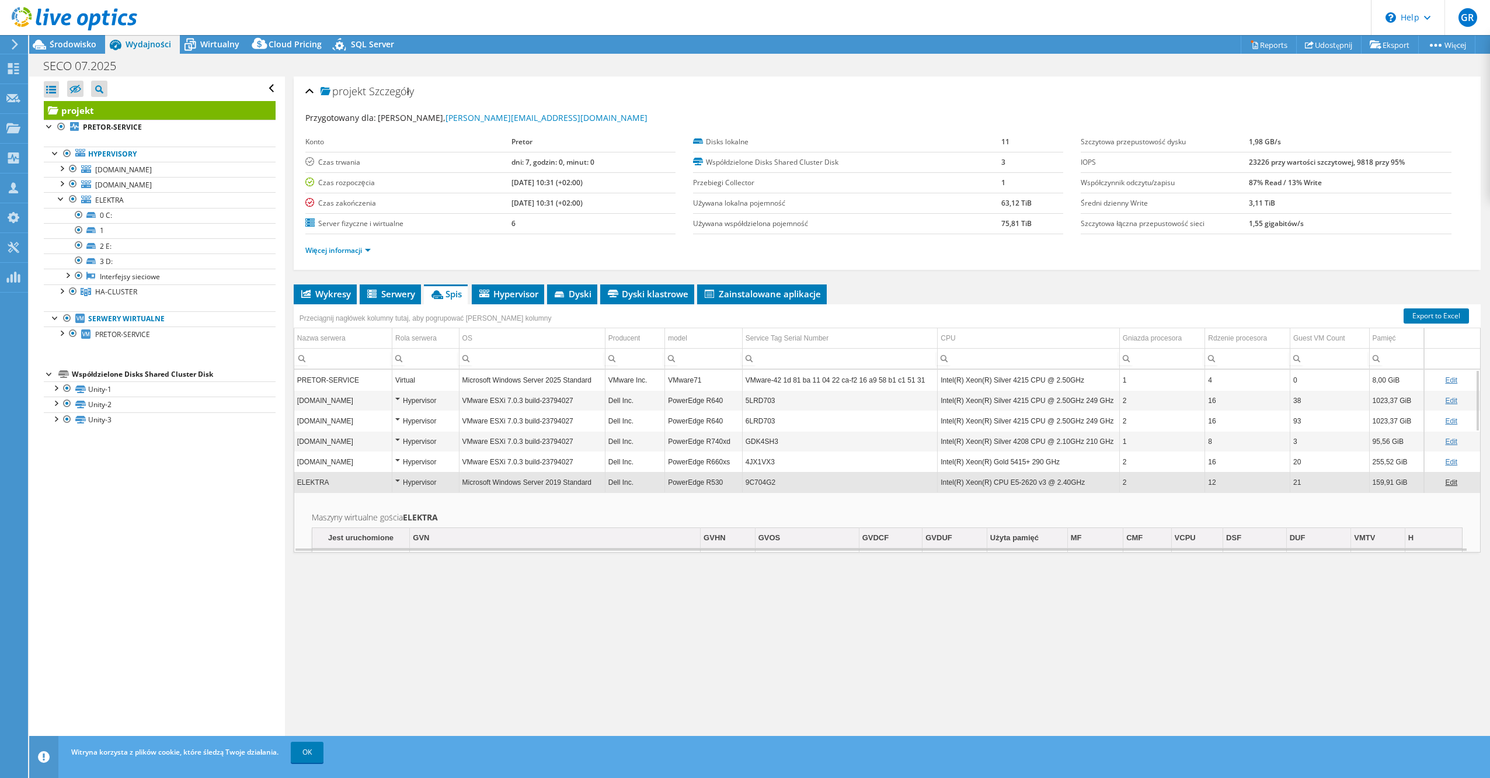
click at [444, 483] on div "Hypervisor" at bounding box center [425, 482] width 61 height 14
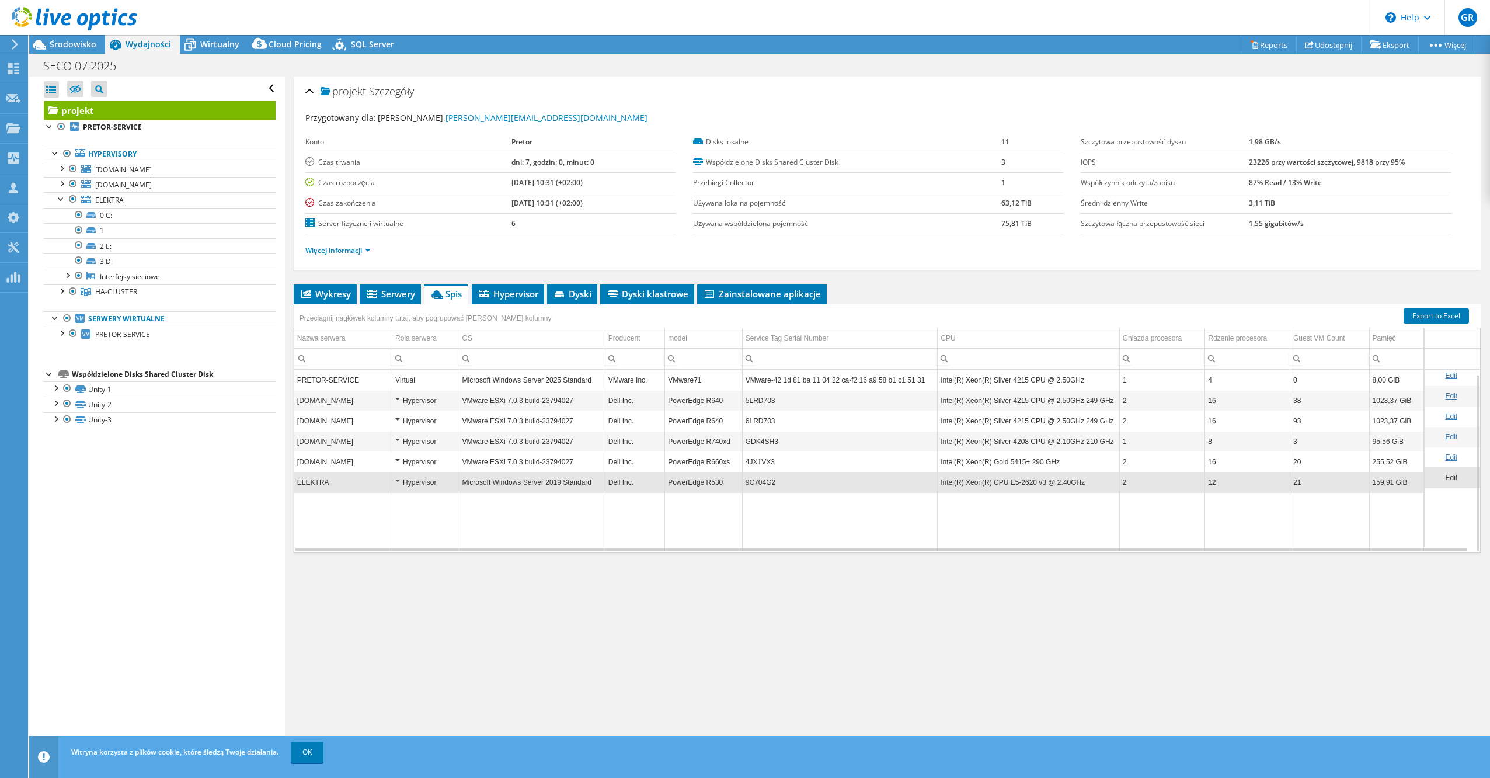
scroll to position [5, 0]
click at [409, 458] on div "Hypervisor" at bounding box center [425, 457] width 61 height 14
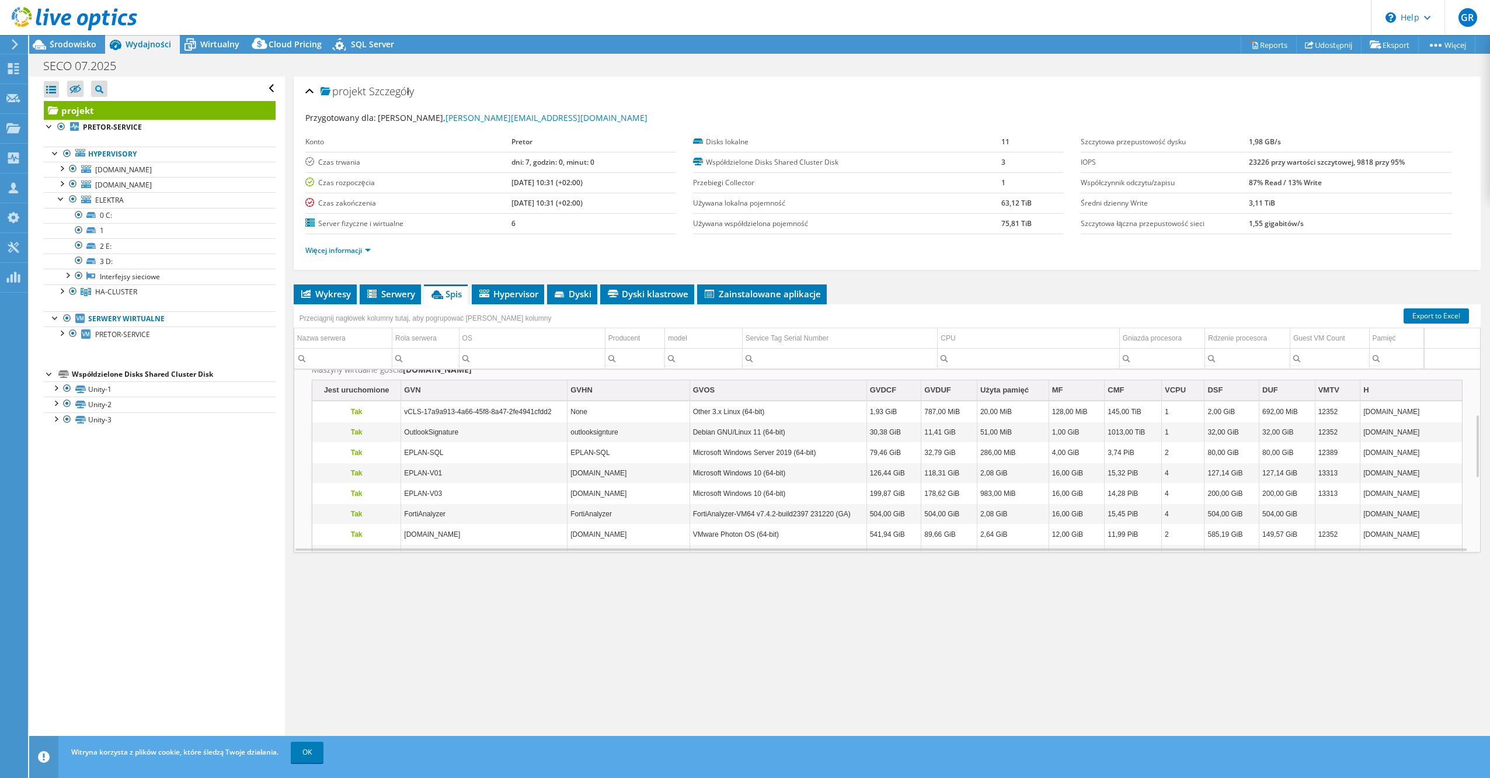
scroll to position [0, 0]
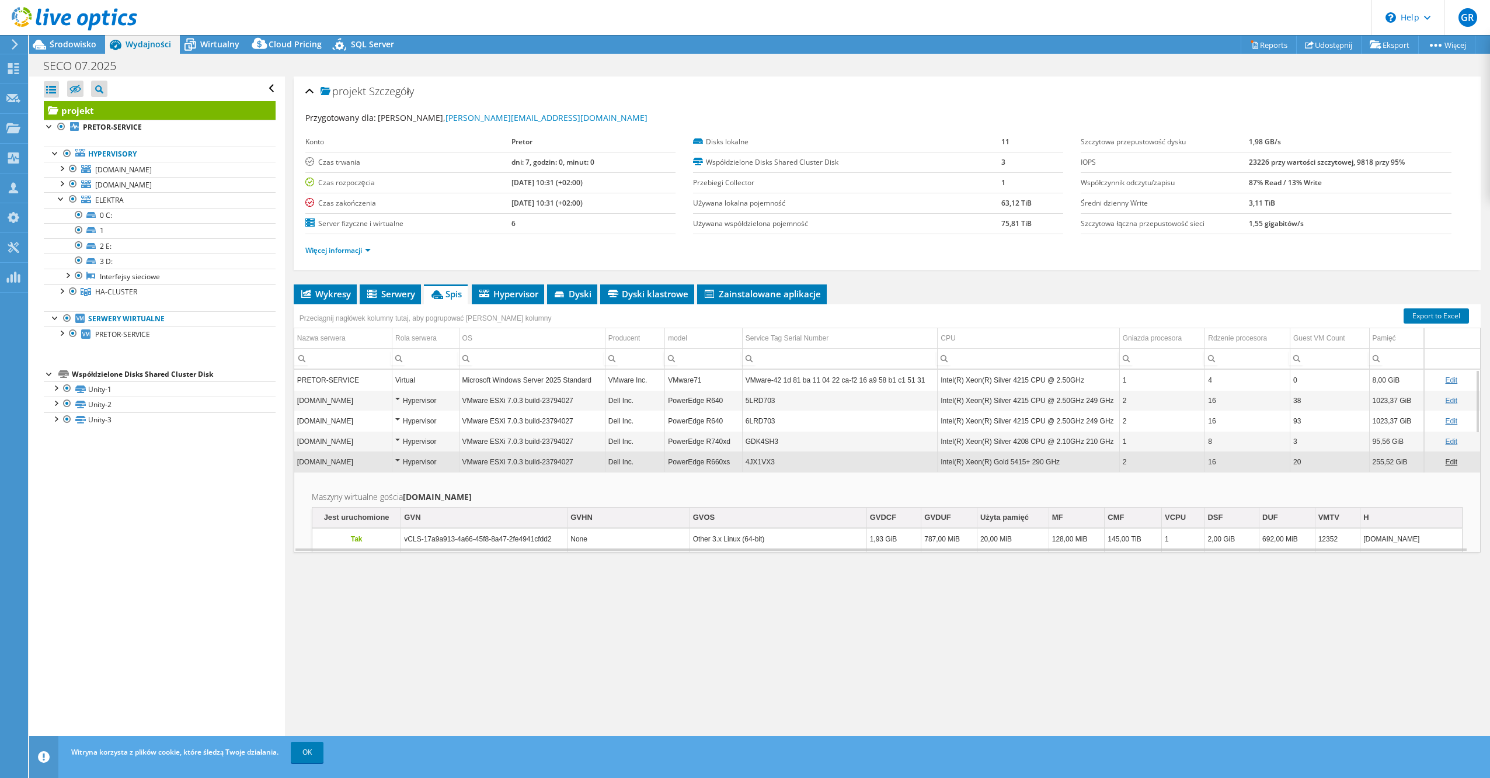
click at [596, 398] on td "VMware ESXi 7.0.3 build-23794027" at bounding box center [532, 400] width 146 height 20
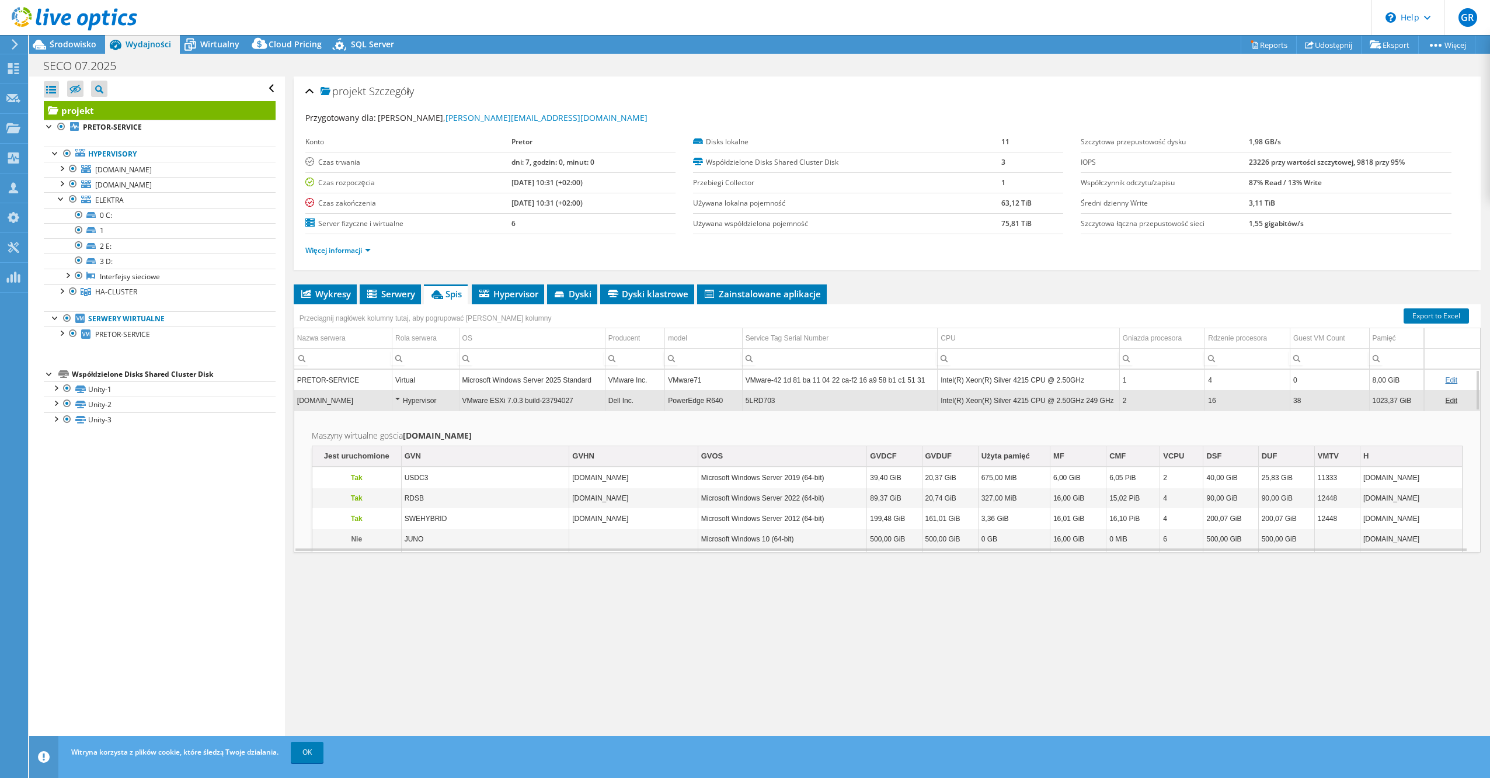
click at [584, 395] on td "VMware ESXi 7.0.3 build-23794027" at bounding box center [532, 400] width 146 height 20
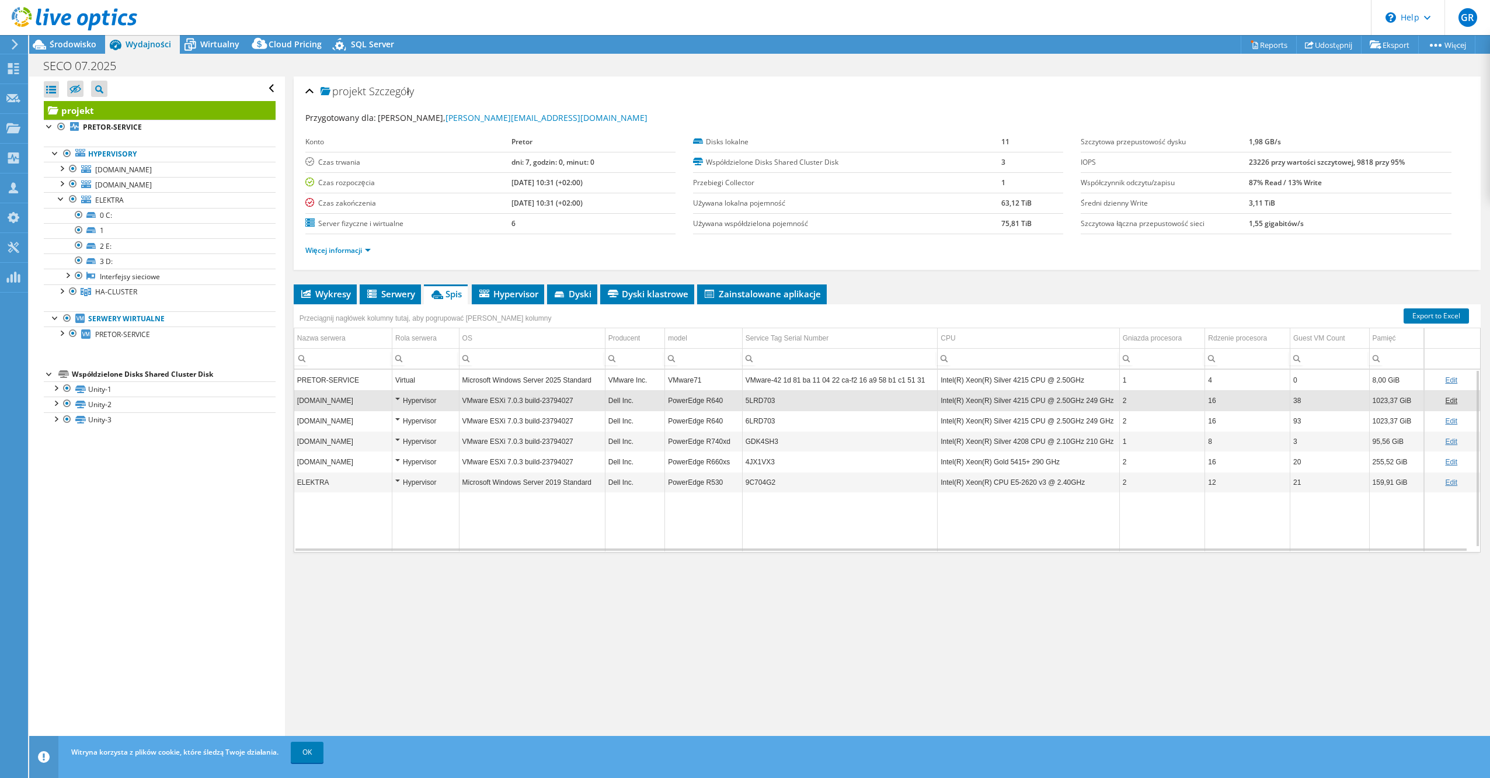
click at [588, 426] on td "VMware ESXi 7.0.3 build-23794027" at bounding box center [532, 420] width 146 height 20
